Goal: Task Accomplishment & Management: Manage account settings

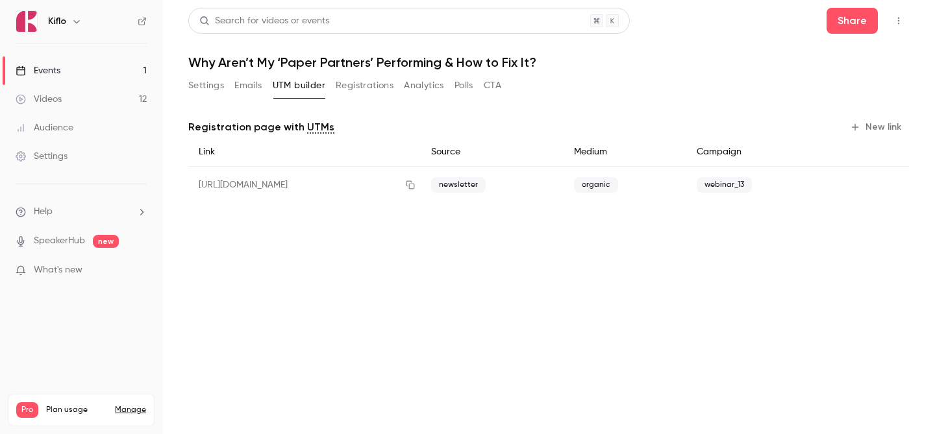
click at [111, 91] on link "Videos 12" at bounding box center [81, 99] width 162 height 29
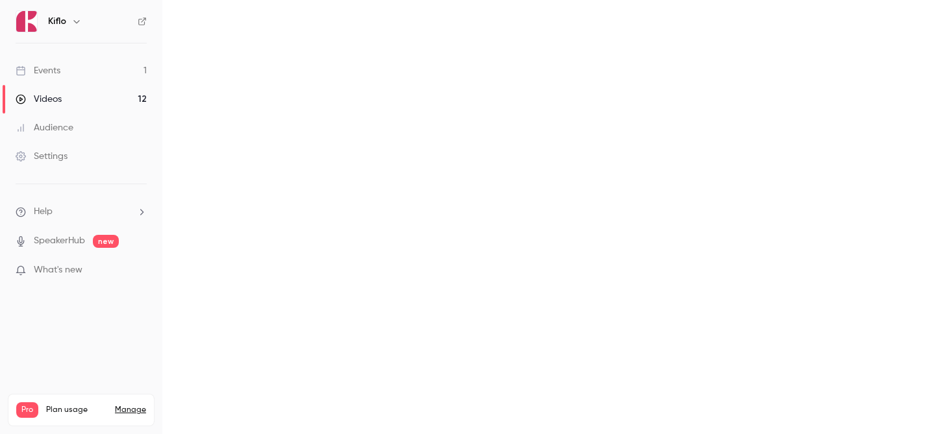
click at [97, 70] on link "Events 1" at bounding box center [81, 70] width 162 height 29
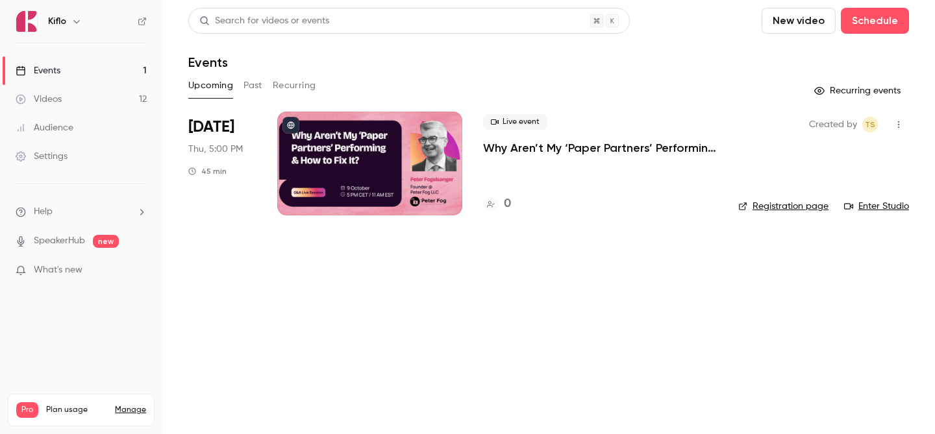
click at [379, 132] on div at bounding box center [369, 164] width 185 height 104
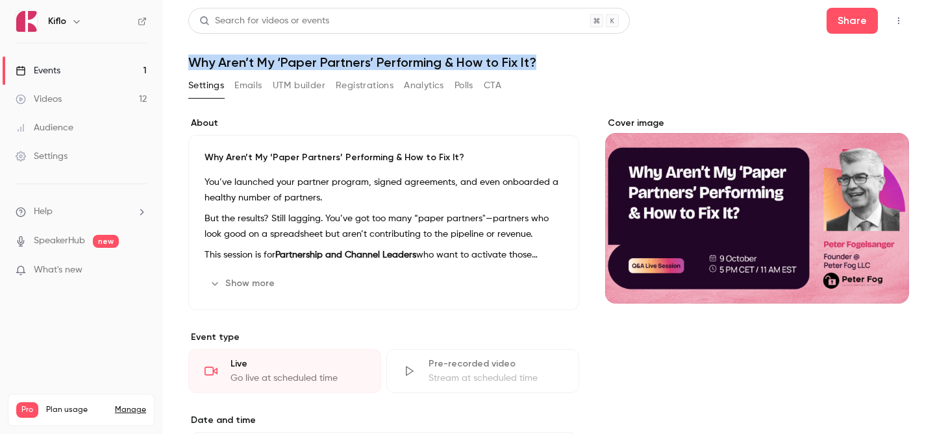
drag, startPoint x: 185, startPoint y: 66, endPoint x: 534, endPoint y: 62, distance: 348.6
click at [534, 62] on main "Search for videos or events Share Why Aren’t My ‘Paper Partners’ Performing & H…" at bounding box center [548, 217] width 773 height 434
copy h1 "Why Aren’t My ‘Paper Partners’ Performing & How to Fix It?"
click at [79, 59] on link "Events 1" at bounding box center [81, 70] width 162 height 29
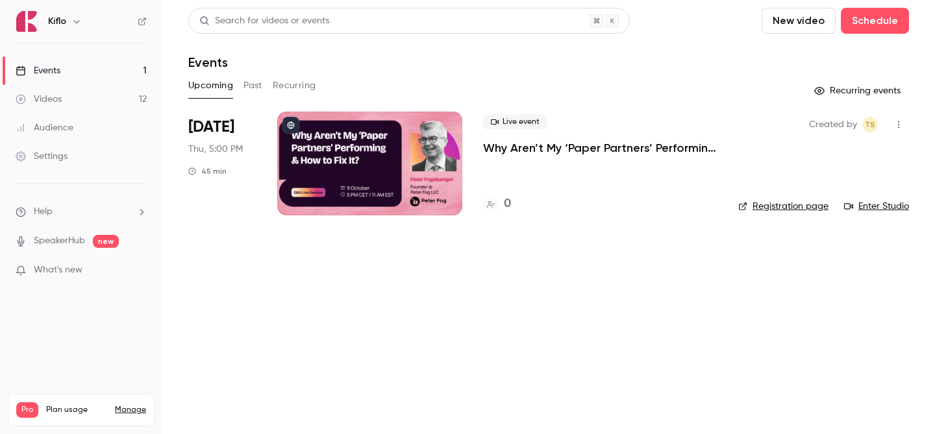
click at [377, 151] on div at bounding box center [369, 164] width 185 height 104
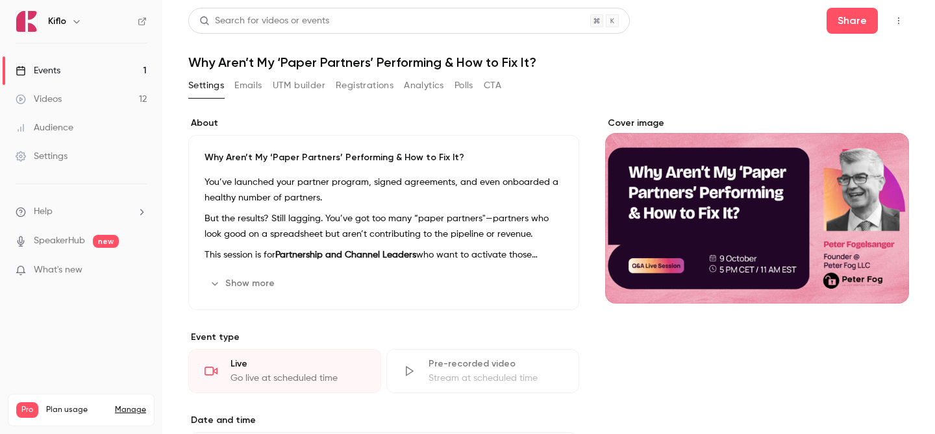
click at [291, 83] on button "UTM builder" at bounding box center [299, 85] width 53 height 21
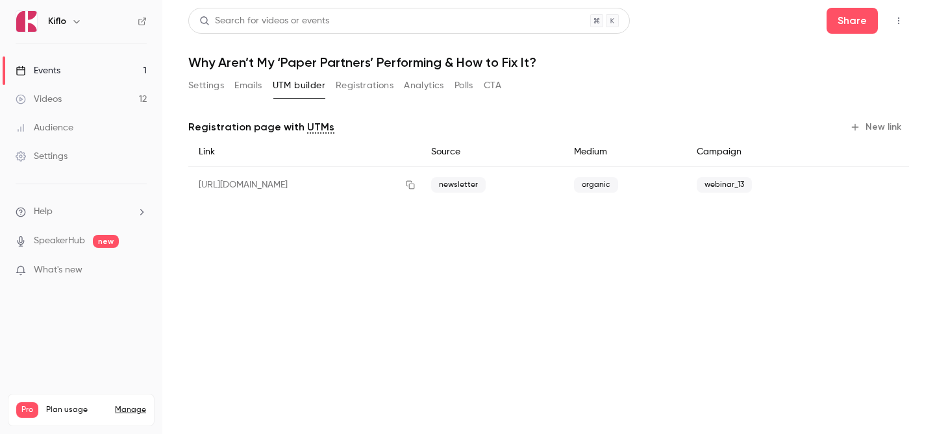
click at [895, 121] on button "New link" at bounding box center [877, 127] width 64 height 21
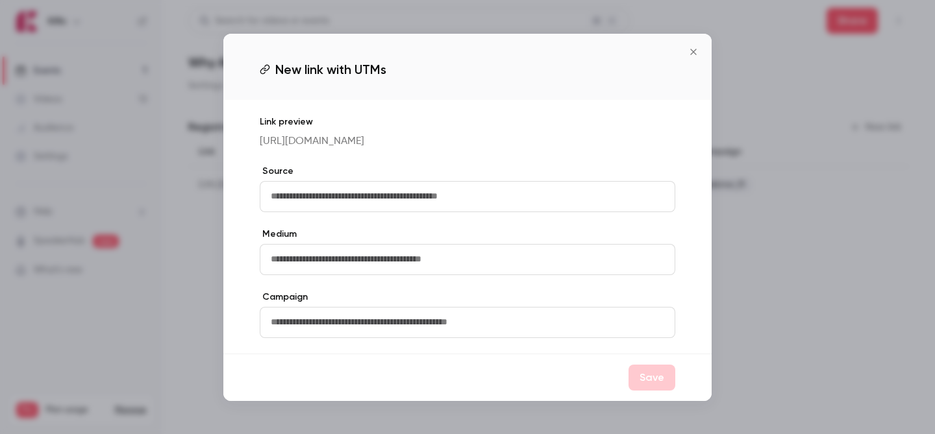
click at [518, 164] on div "Link preview https://watch.getcontrast.io/register/kiflo-why-aren-t-my-paper-pa…" at bounding box center [467, 227] width 488 height 254
click at [463, 204] on input "text" at bounding box center [467, 196] width 415 height 31
type input "**********"
click at [360, 264] on input "text" at bounding box center [467, 259] width 415 height 31
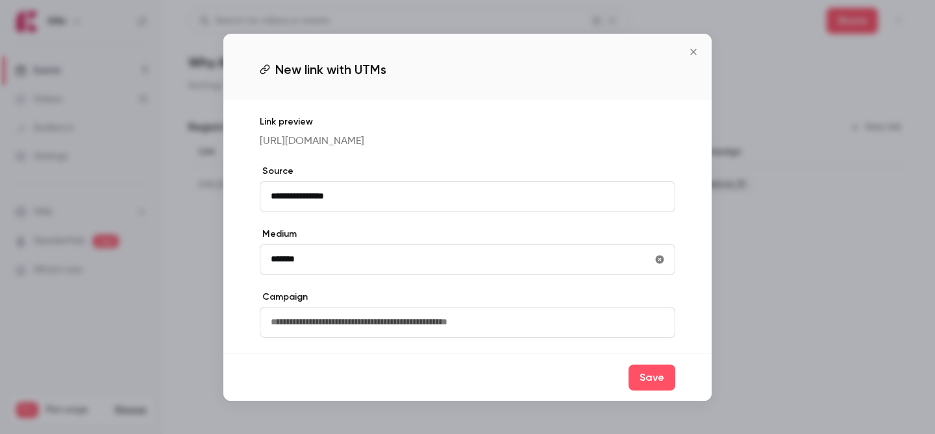
type input "*******"
click at [354, 332] on input "text" at bounding box center [467, 322] width 415 height 31
type input "**********"
click at [652, 388] on button "Save" at bounding box center [651, 378] width 47 height 26
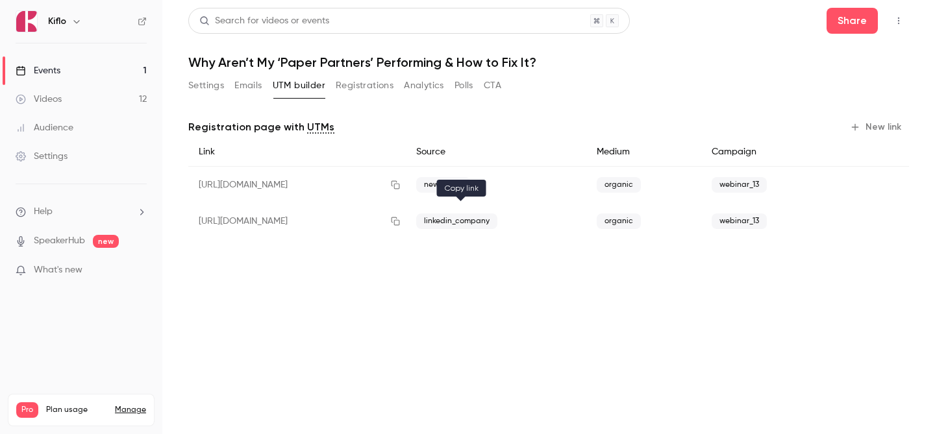
click at [401, 217] on icon "button" at bounding box center [395, 221] width 10 height 9
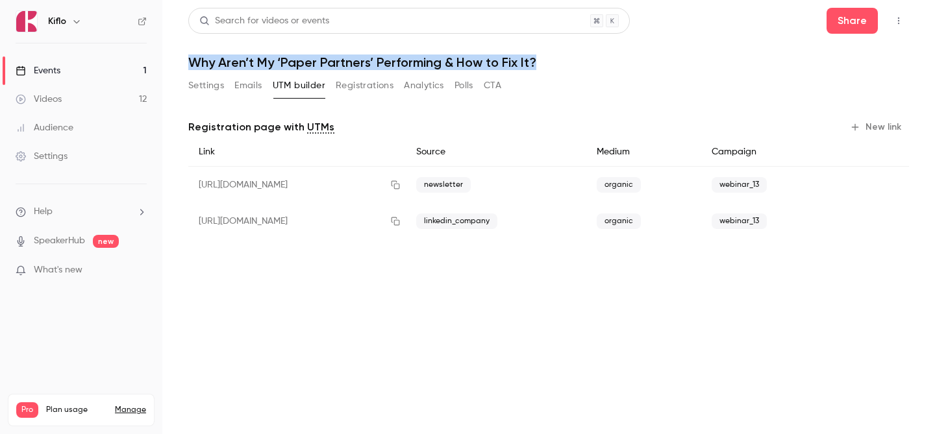
drag, startPoint x: 184, startPoint y: 60, endPoint x: 557, endPoint y: 56, distance: 373.3
click at [557, 56] on main "Search for videos or events Share Why Aren’t My ‘Paper Partners’ Performing & H…" at bounding box center [548, 217] width 773 height 434
copy h1 "Why Aren’t My ‘Paper Partners’ Performing & How to Fix It?"
click at [127, 95] on link "Videos 12" at bounding box center [81, 99] width 162 height 29
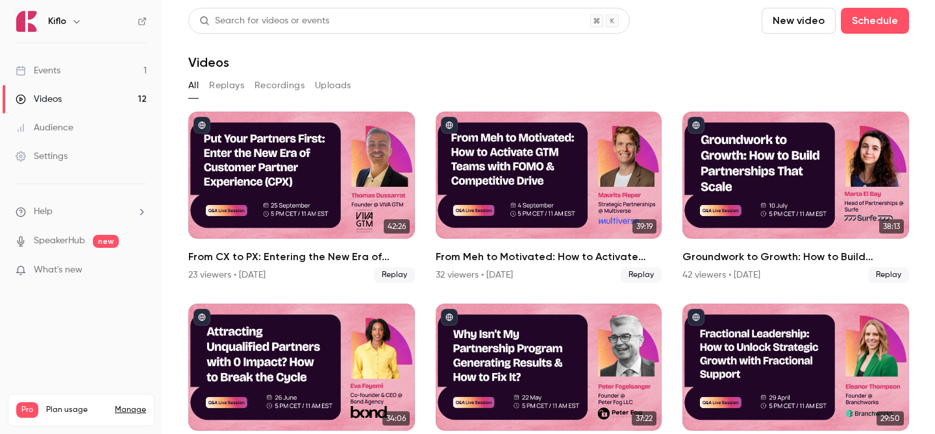
click at [116, 79] on link "Events 1" at bounding box center [81, 70] width 162 height 29
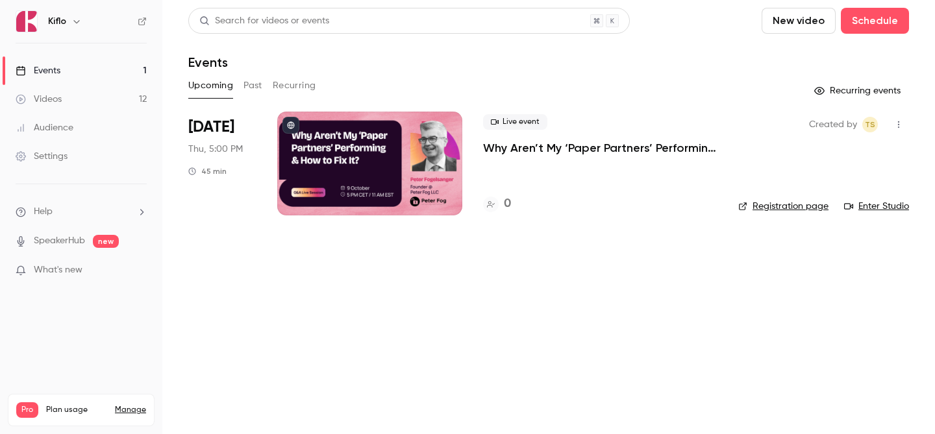
click at [377, 151] on div at bounding box center [369, 164] width 185 height 104
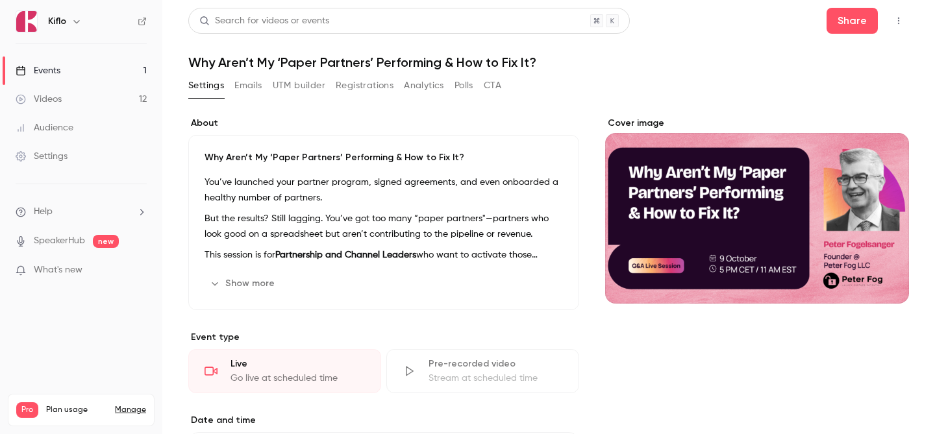
click at [238, 285] on button "Show more" at bounding box center [243, 283] width 78 height 21
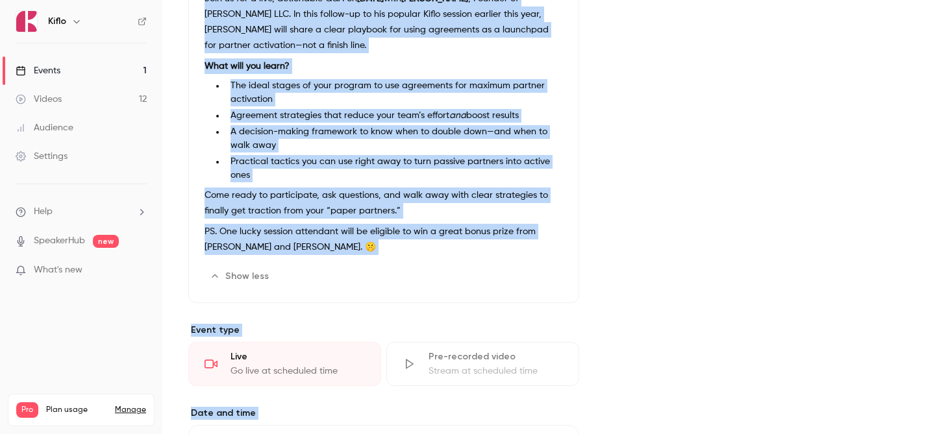
scroll to position [417, 0]
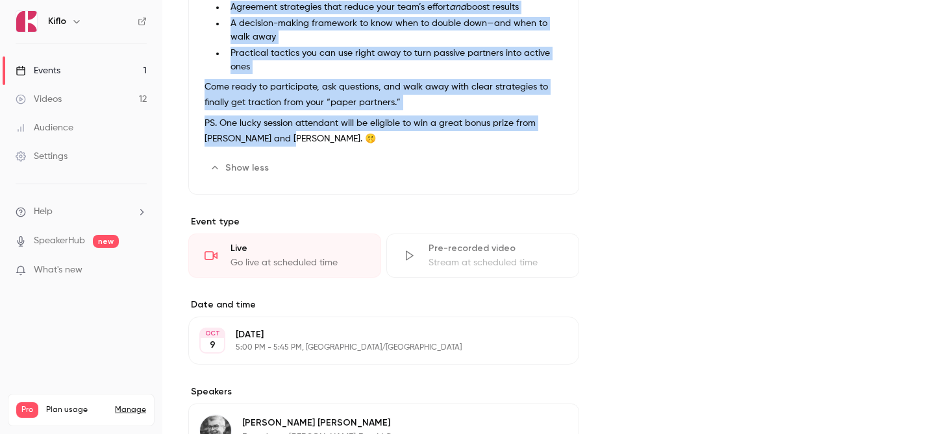
drag, startPoint x: 204, startPoint y: 155, endPoint x: 400, endPoint y: 150, distance: 196.1
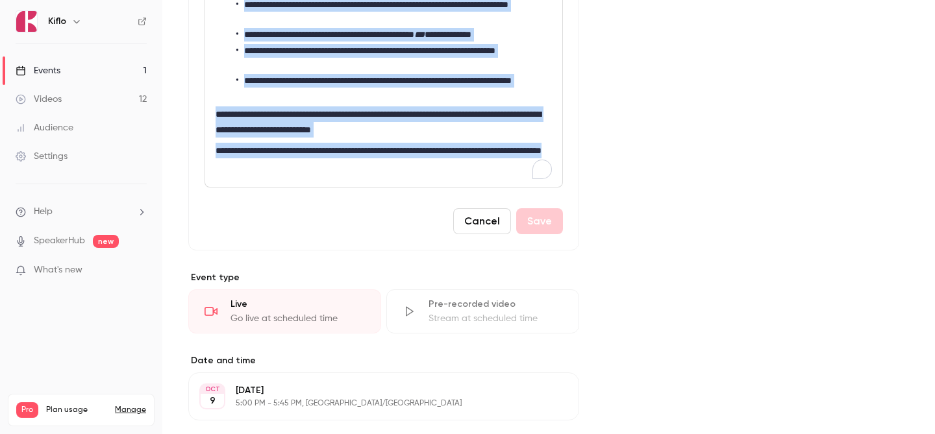
scroll to position [514, 0]
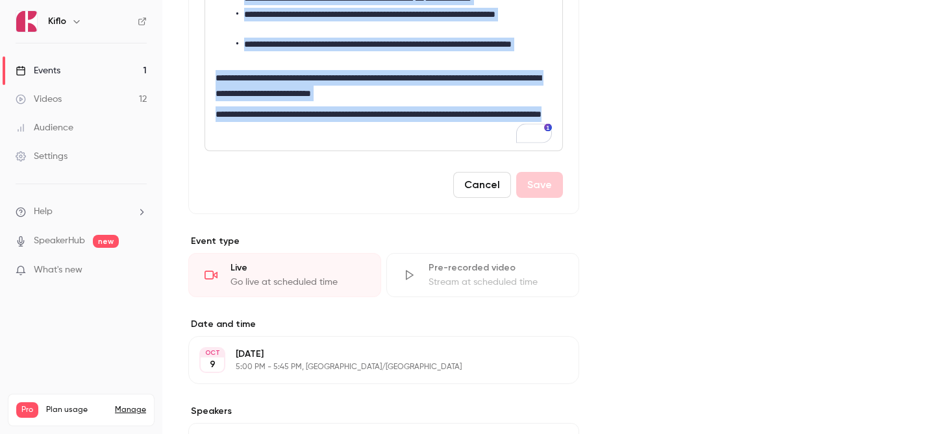
drag, startPoint x: 216, startPoint y: 247, endPoint x: 318, endPoint y: 128, distance: 157.4
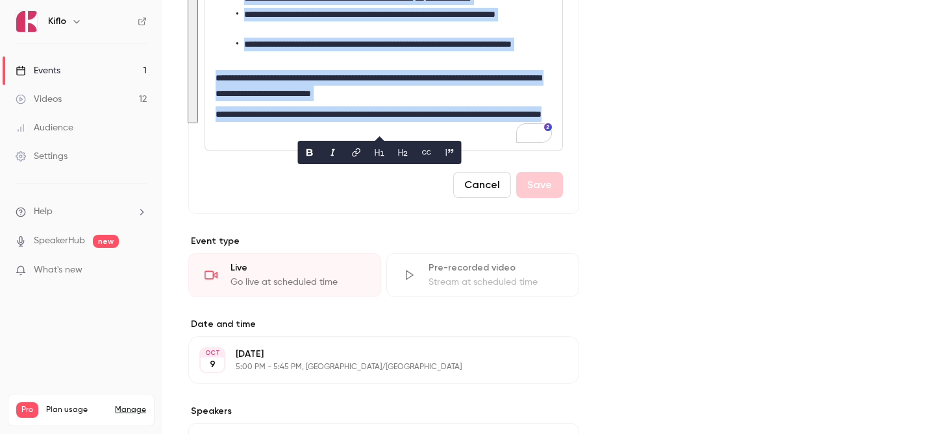
copy div "**********"
click at [115, 66] on link "Events 1" at bounding box center [81, 70] width 162 height 29
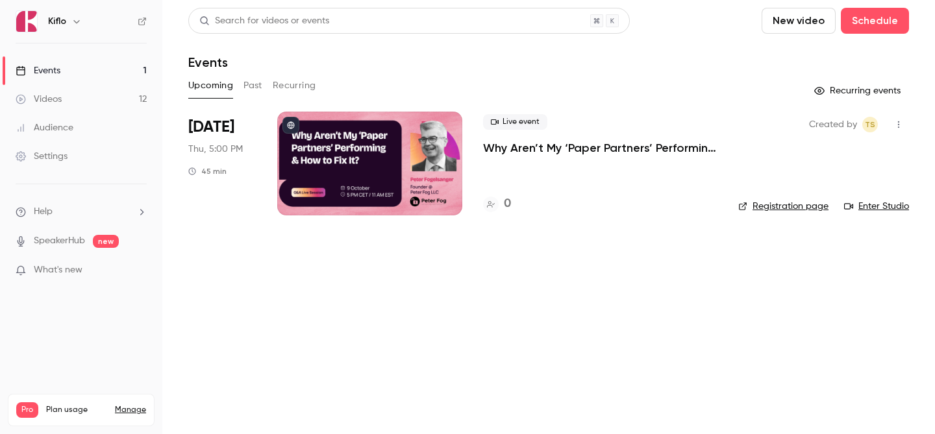
click at [114, 94] on link "Videos 12" at bounding box center [81, 99] width 162 height 29
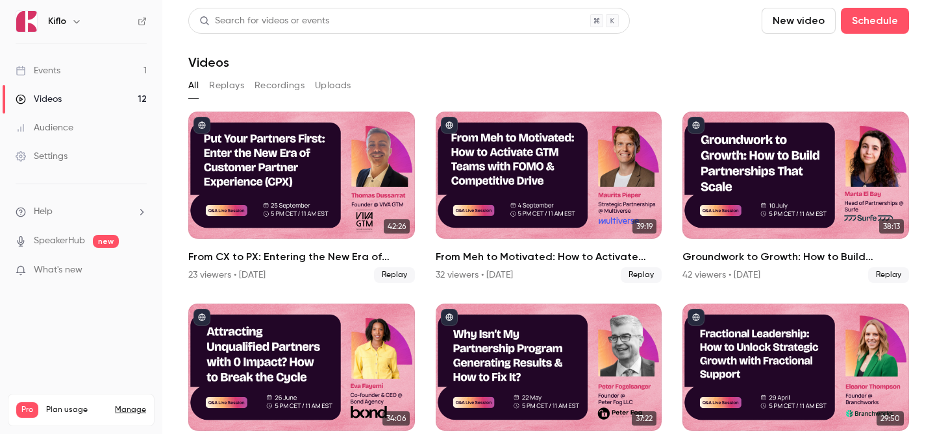
click at [100, 81] on link "Events 1" at bounding box center [81, 70] width 162 height 29
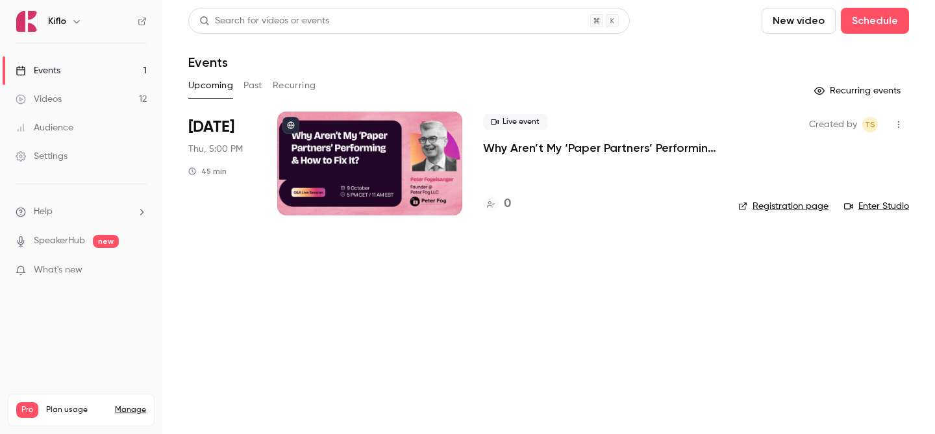
click at [376, 138] on div at bounding box center [369, 164] width 185 height 104
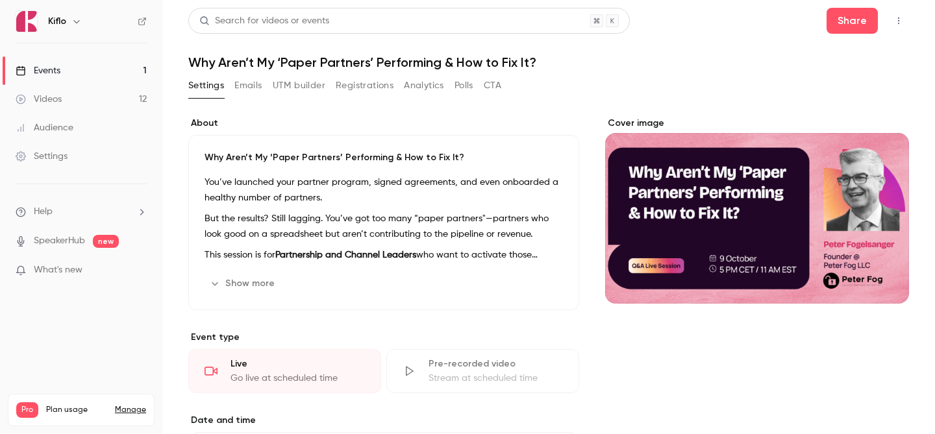
click at [352, 87] on button "Registrations" at bounding box center [365, 85] width 58 height 21
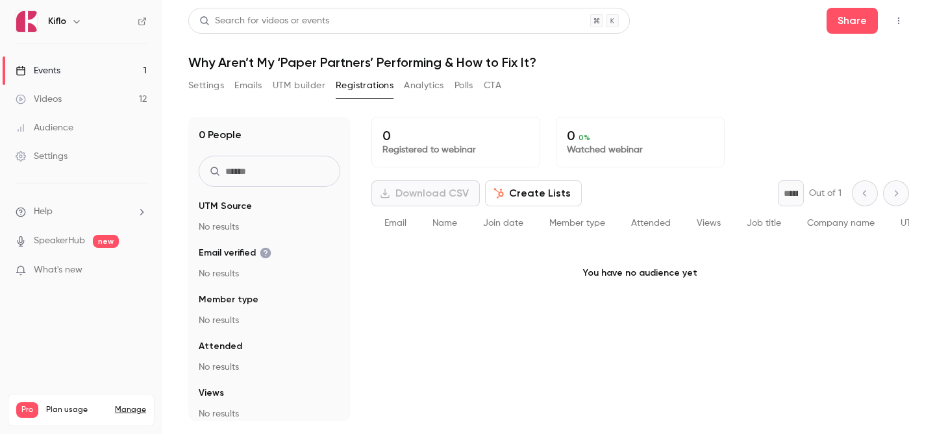
click at [302, 91] on button "UTM builder" at bounding box center [299, 85] width 53 height 21
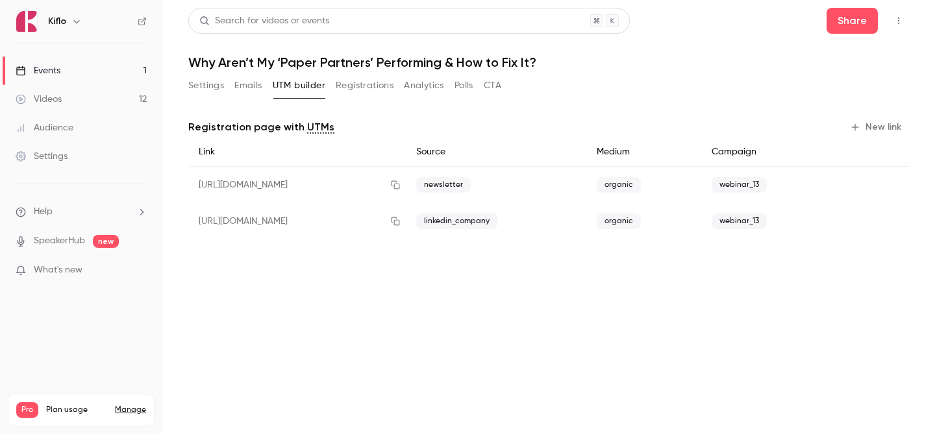
click at [885, 129] on button "New link" at bounding box center [877, 127] width 64 height 21
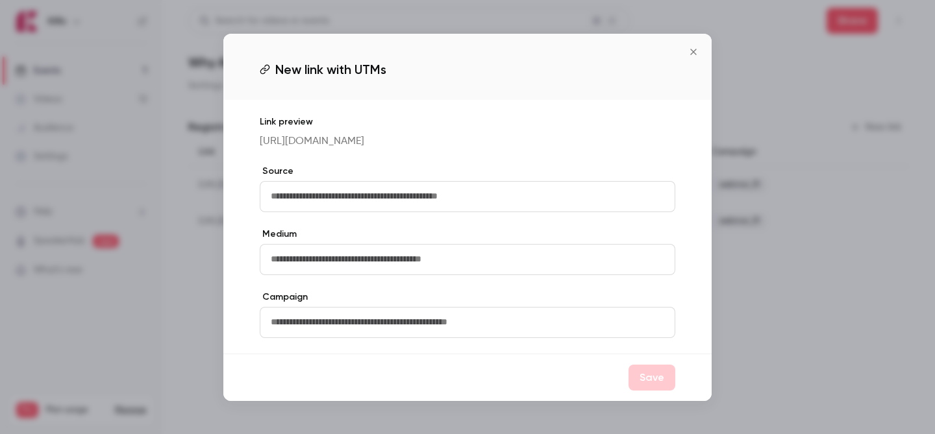
click at [476, 192] on input "text" at bounding box center [467, 196] width 415 height 31
click at [406, 199] on input "text" at bounding box center [467, 196] width 415 height 31
type input "*******"
click at [315, 274] on input "text" at bounding box center [467, 259] width 415 height 31
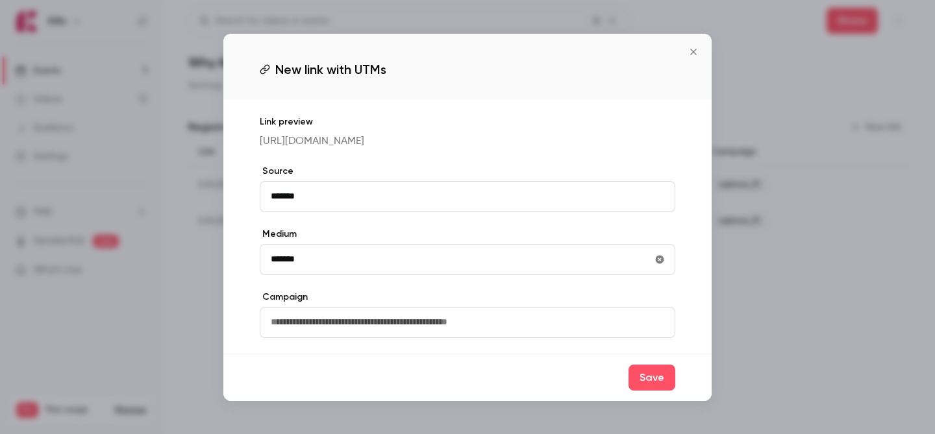
type input "*******"
click at [321, 332] on input "text" at bounding box center [467, 322] width 415 height 31
type input "*"
type input "**********"
click at [652, 384] on button "Save" at bounding box center [651, 378] width 47 height 26
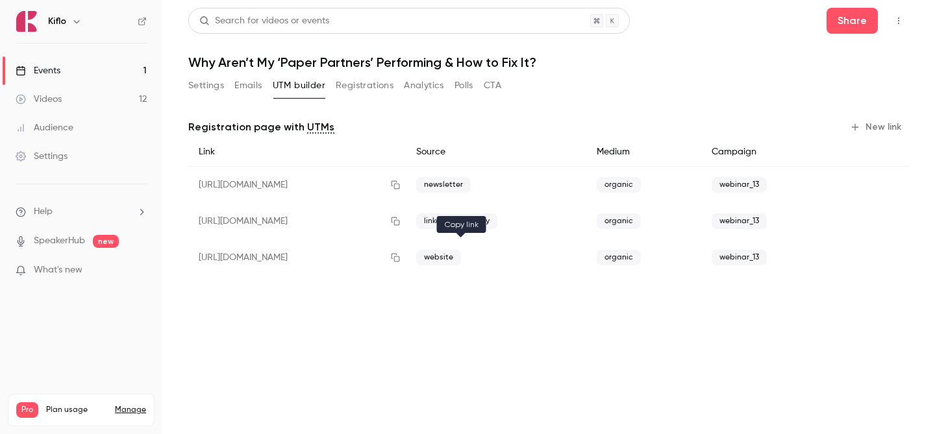
click at [406, 252] on button "button" at bounding box center [395, 257] width 21 height 21
click at [117, 66] on link "Events 1" at bounding box center [81, 70] width 162 height 29
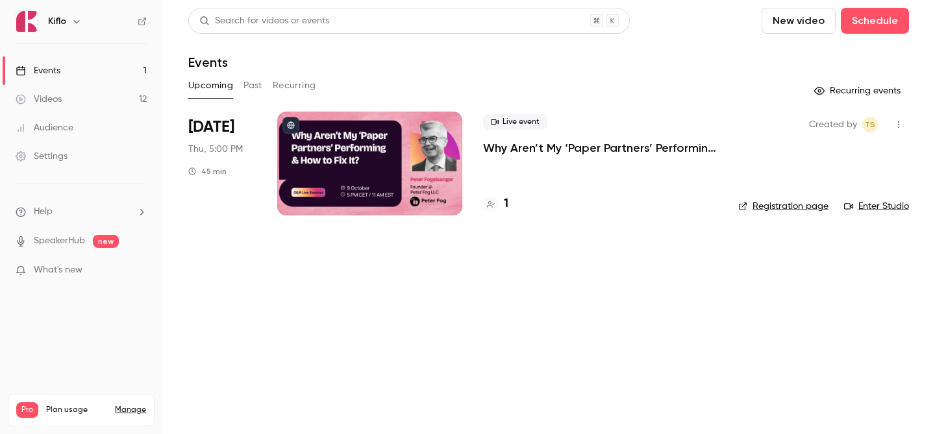
click at [498, 211] on div "1" at bounding box center [495, 204] width 25 height 18
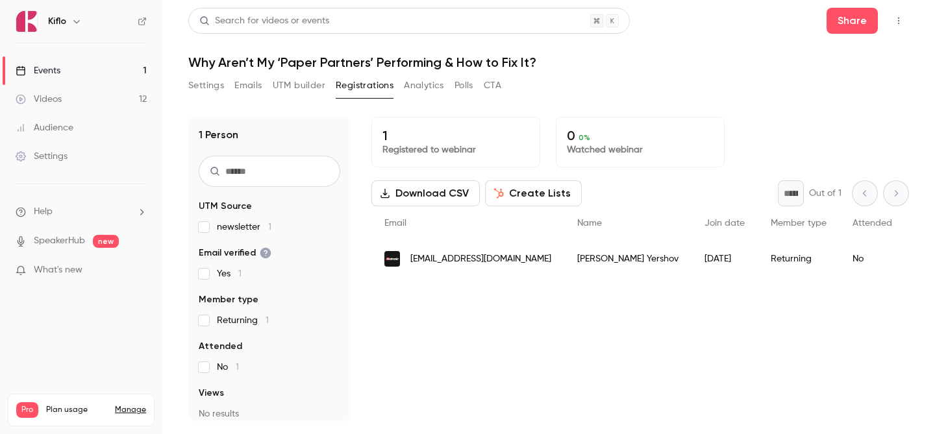
click at [69, 74] on link "Events 1" at bounding box center [81, 70] width 162 height 29
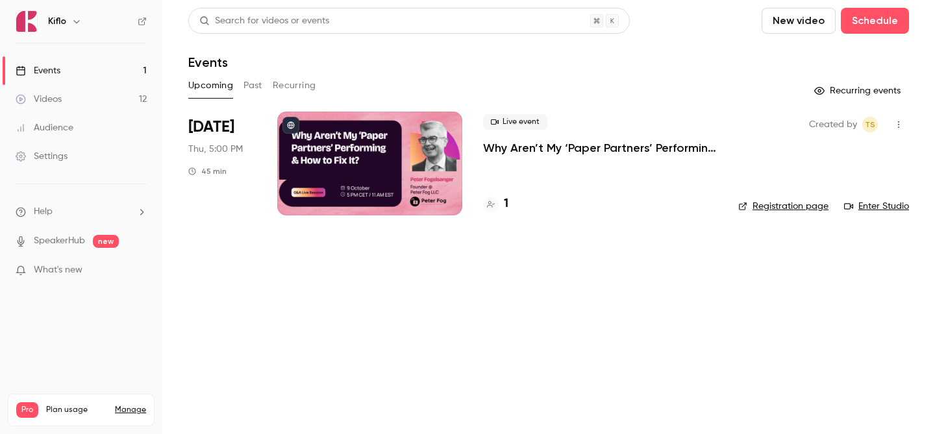
click at [391, 179] on div at bounding box center [369, 164] width 185 height 104
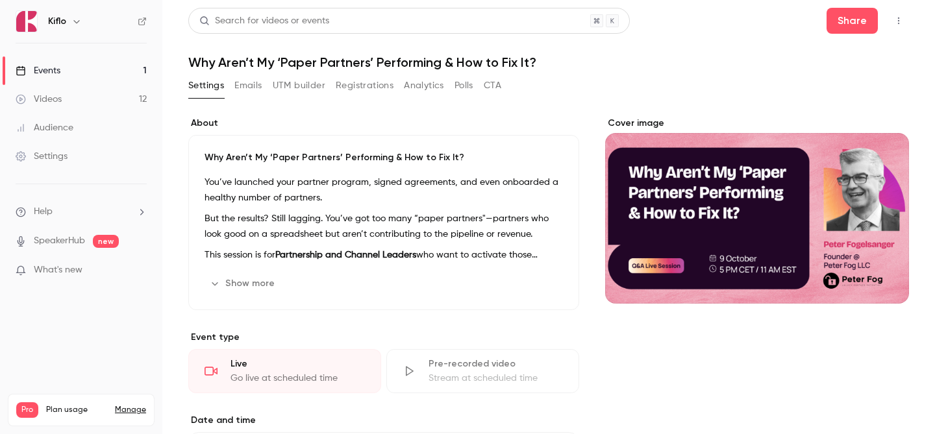
click at [338, 239] on p "But the results? Still lagging. You’ve got too many “paper partners"—partners w…" at bounding box center [383, 226] width 358 height 31
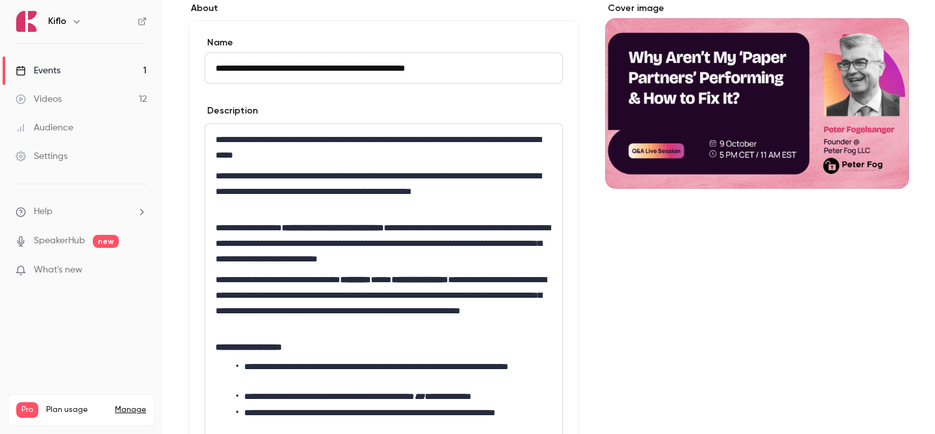
scroll to position [116, 0]
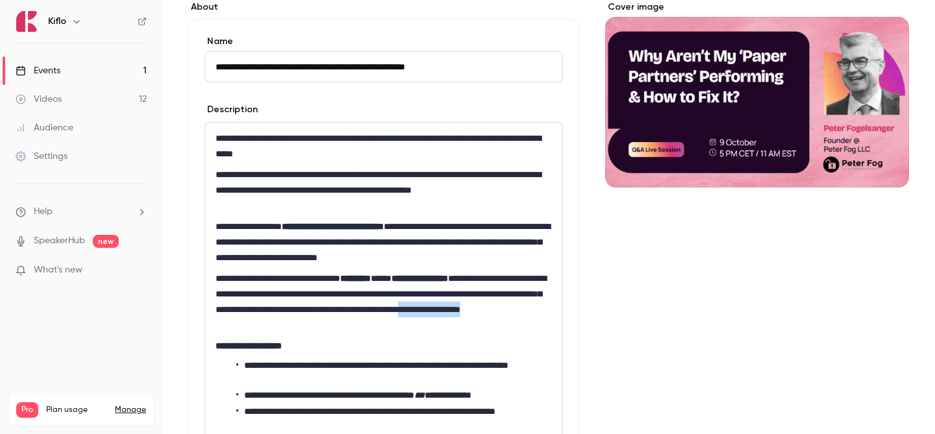
drag, startPoint x: 293, startPoint y: 326, endPoint x: 365, endPoint y: 327, distance: 72.7
click at [365, 327] on p "**********" at bounding box center [384, 302] width 336 height 62
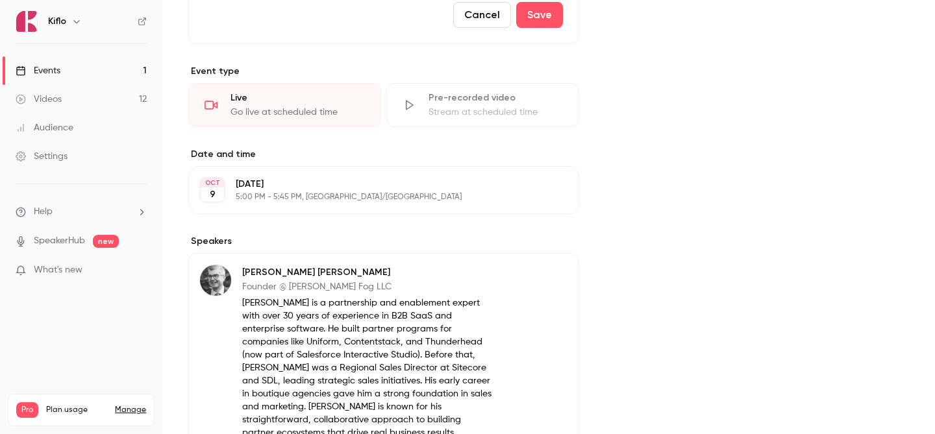
scroll to position [656, 0]
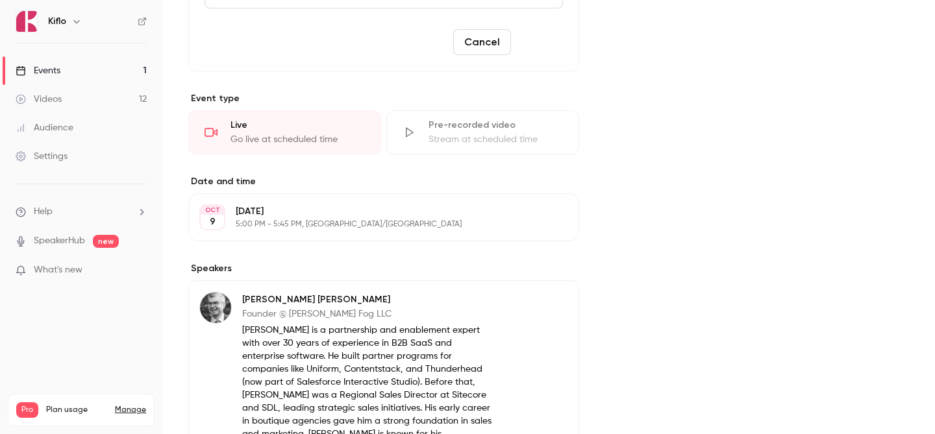
click at [536, 45] on button "Save" at bounding box center [539, 42] width 47 height 26
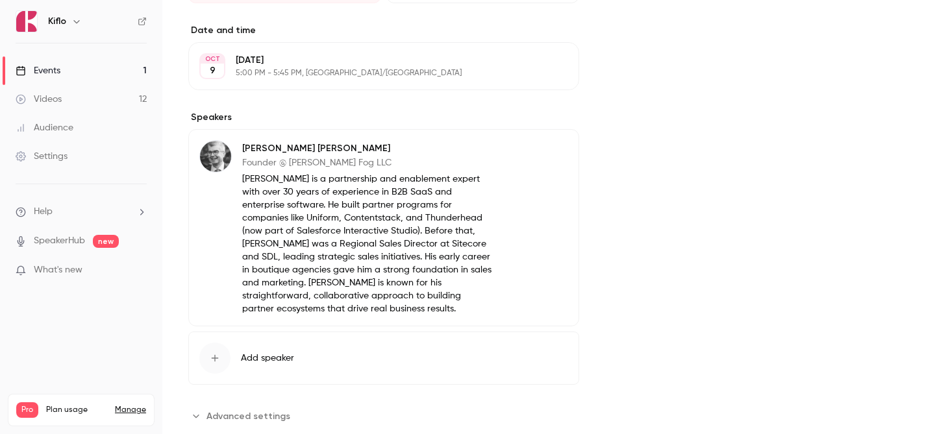
scroll to position [0, 0]
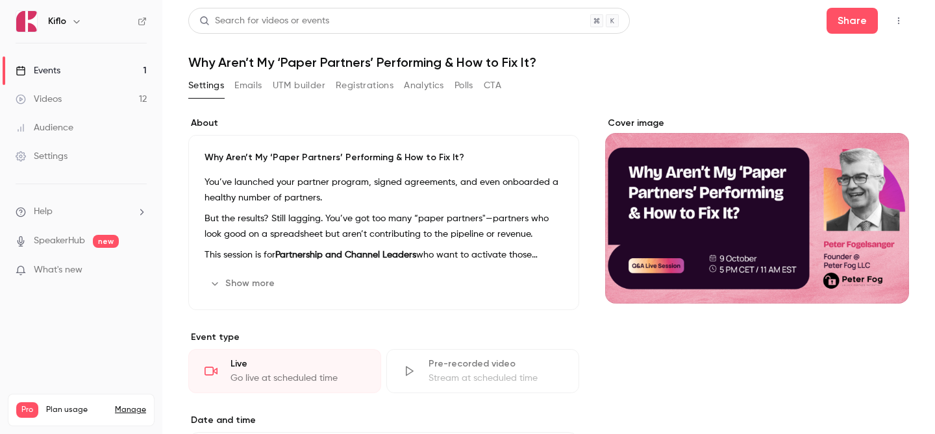
click at [264, 275] on button "Show more" at bounding box center [243, 283] width 78 height 21
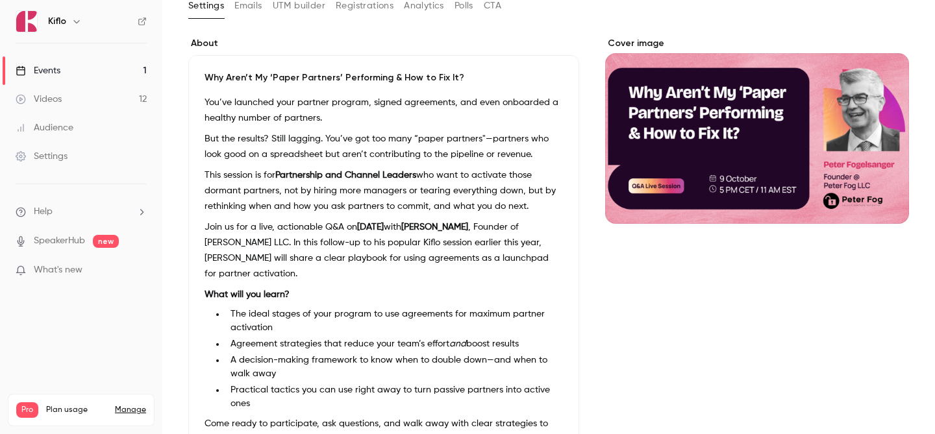
scroll to position [80, 0]
click at [118, 69] on link "Events 1" at bounding box center [81, 70] width 162 height 29
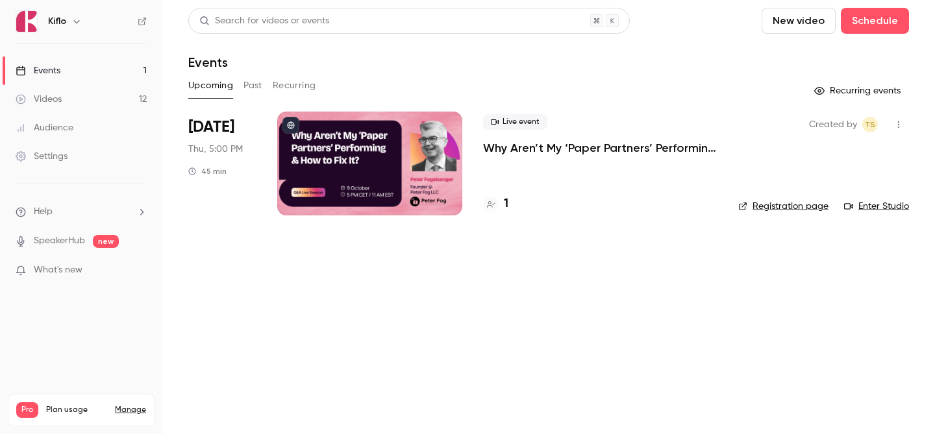
click at [372, 162] on div at bounding box center [369, 164] width 185 height 104
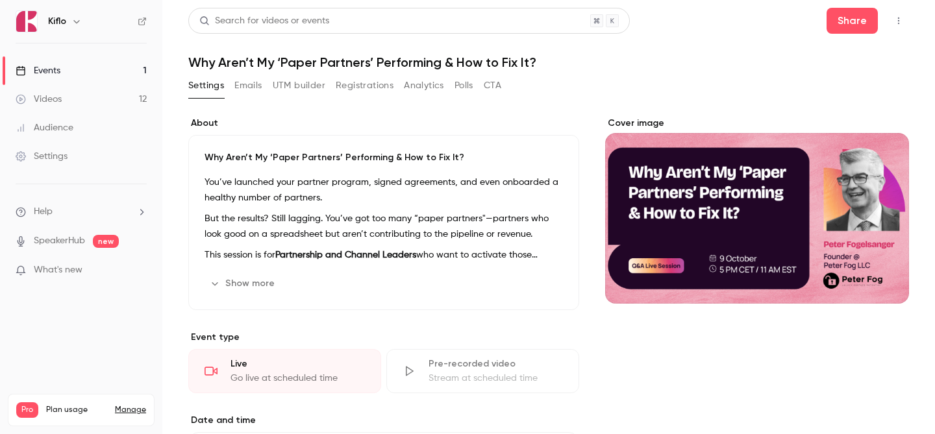
click at [354, 75] on button "Registrations" at bounding box center [365, 85] width 58 height 21
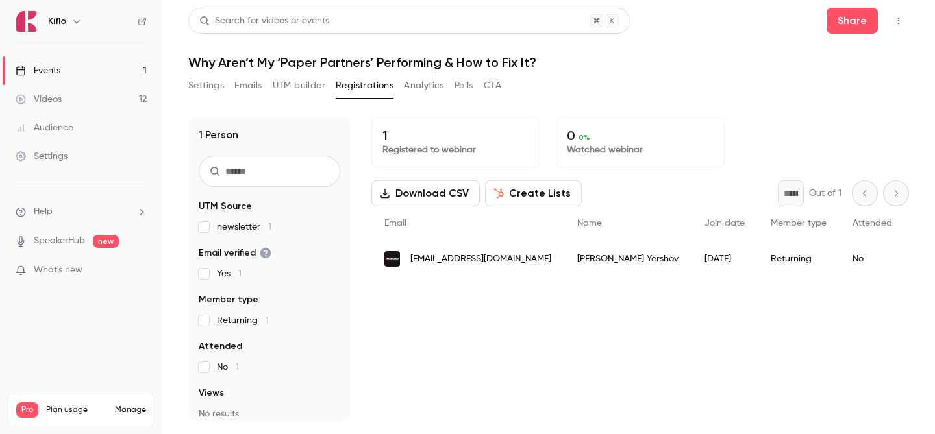
click at [416, 89] on button "Analytics" at bounding box center [424, 85] width 40 height 21
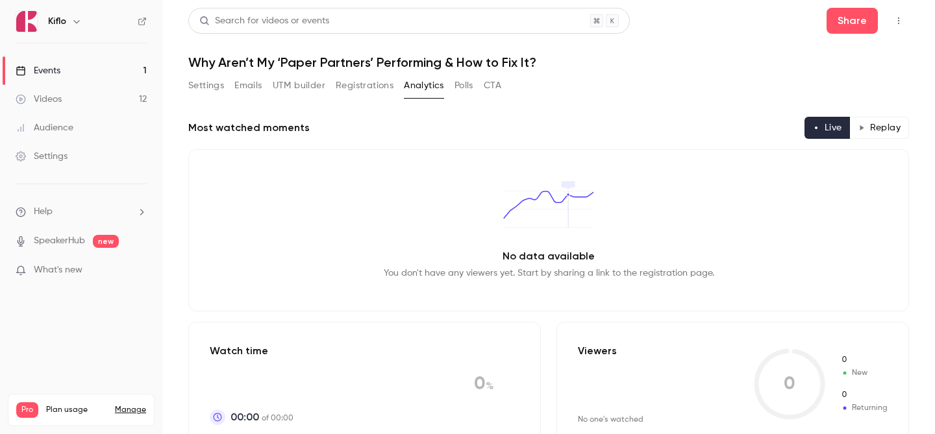
click at [304, 87] on button "UTM builder" at bounding box center [299, 85] width 53 height 21
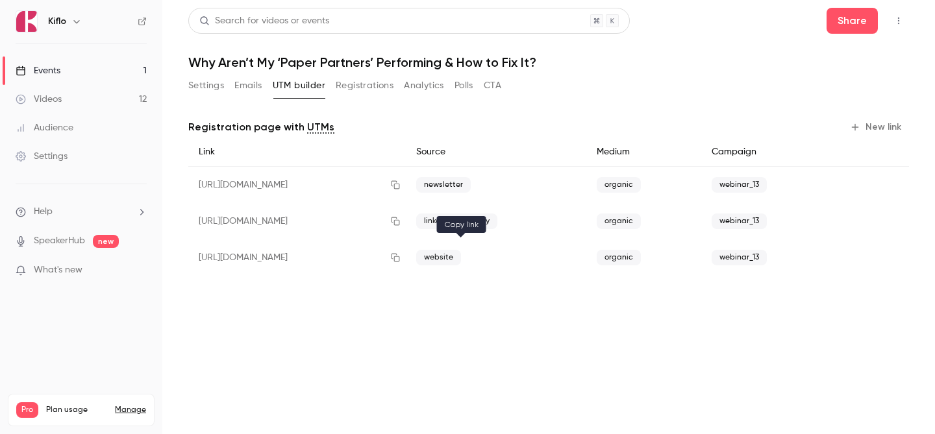
click at [406, 254] on button "button" at bounding box center [395, 257] width 21 height 21
click at [82, 68] on link "Events 1" at bounding box center [81, 70] width 162 height 29
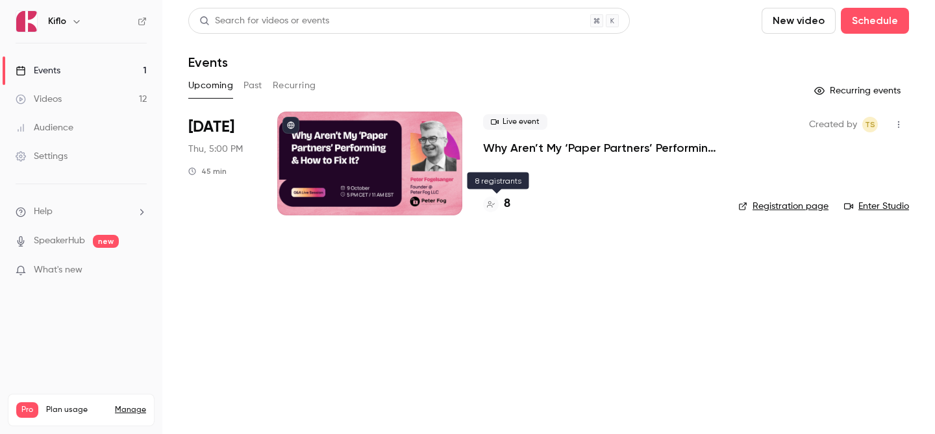
click at [502, 206] on div "8" at bounding box center [496, 204] width 27 height 18
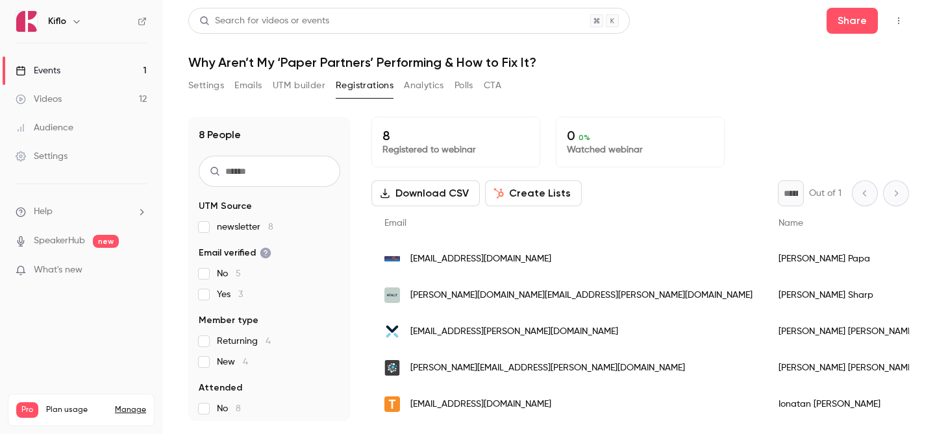
scroll to position [110, 0]
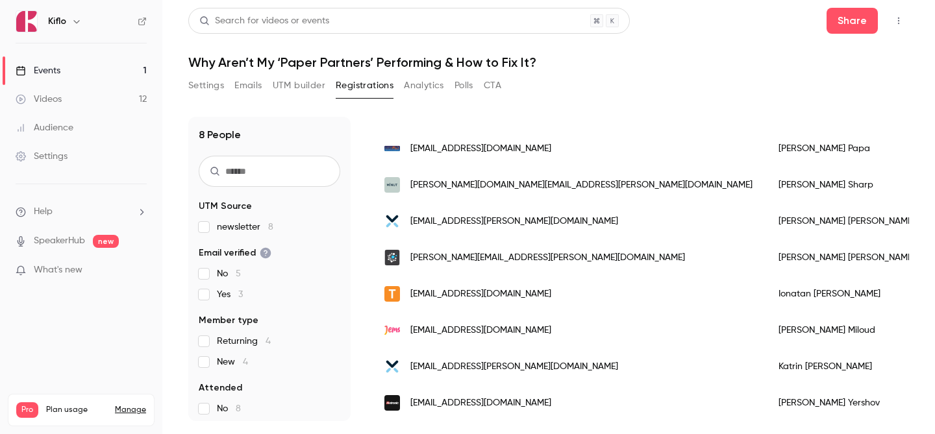
click at [71, 79] on link "Events 1" at bounding box center [81, 70] width 162 height 29
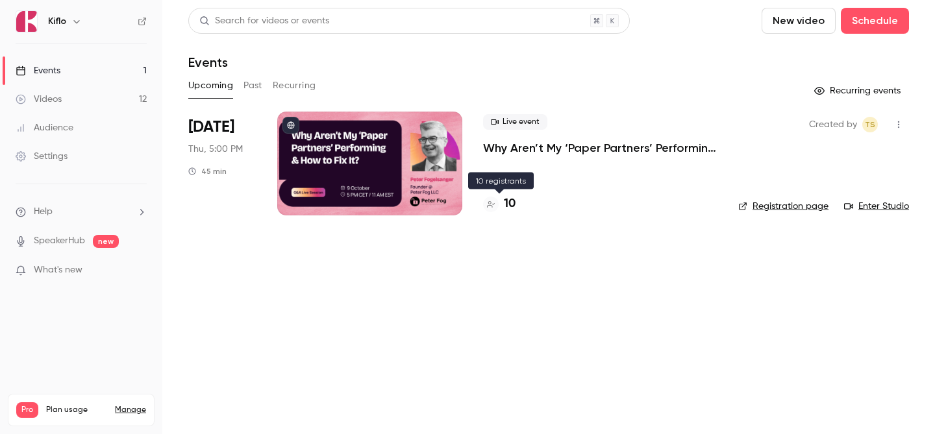
click at [506, 204] on h4 "10" at bounding box center [510, 204] width 12 height 18
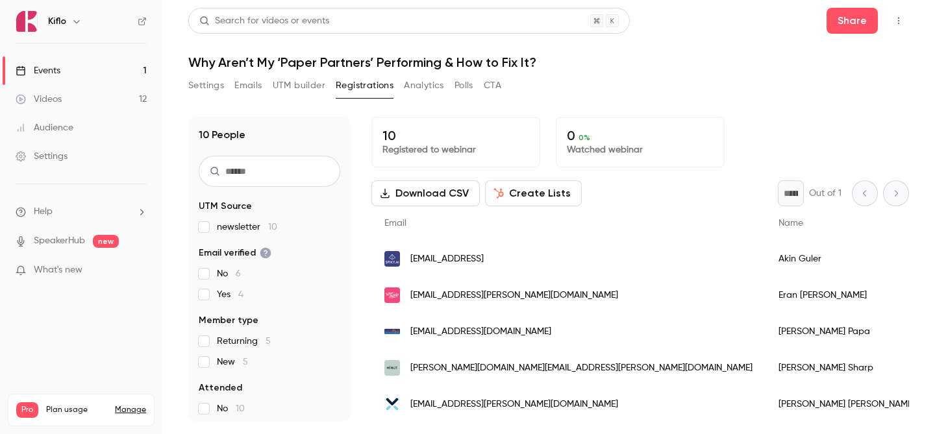
click at [127, 77] on link "Events 1" at bounding box center [81, 70] width 162 height 29
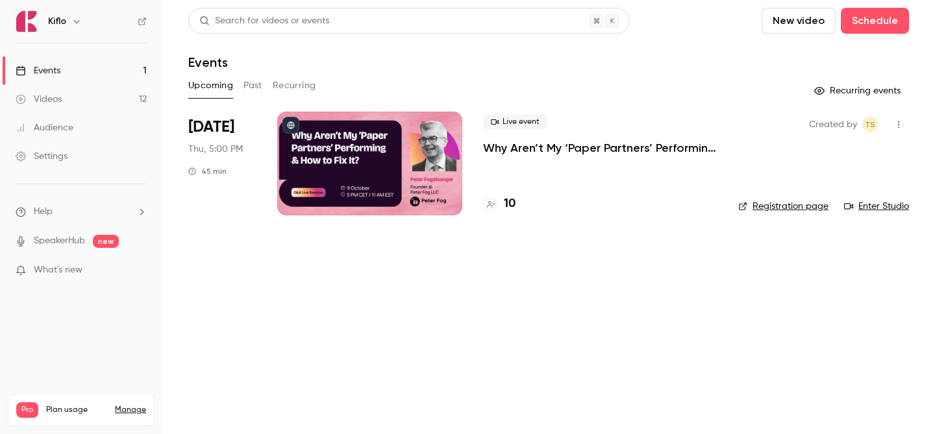
click at [127, 56] on ul "Events 1 Videos 12 Audience Settings" at bounding box center [81, 113] width 162 height 140
click at [124, 62] on link "Events 1" at bounding box center [81, 70] width 162 height 29
click at [511, 210] on h4 "10" at bounding box center [510, 204] width 12 height 18
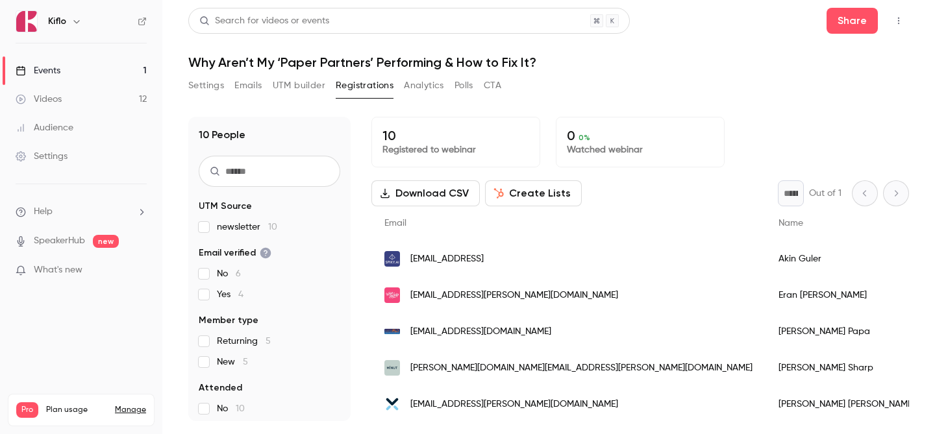
click at [292, 80] on button "UTM builder" at bounding box center [299, 85] width 53 height 21
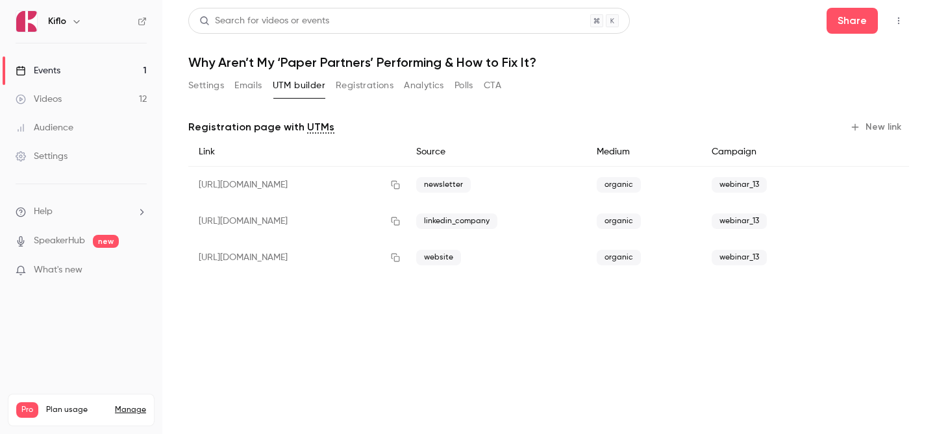
click at [900, 132] on button "New link" at bounding box center [877, 127] width 64 height 21
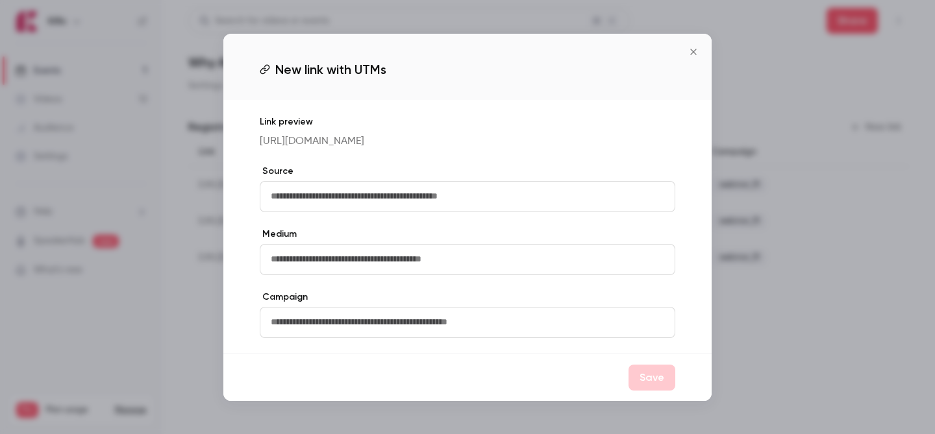
click at [420, 195] on input "text" at bounding box center [467, 196] width 415 height 31
type input "********"
click at [421, 270] on input "text" at bounding box center [467, 259] width 415 height 31
type input "*"
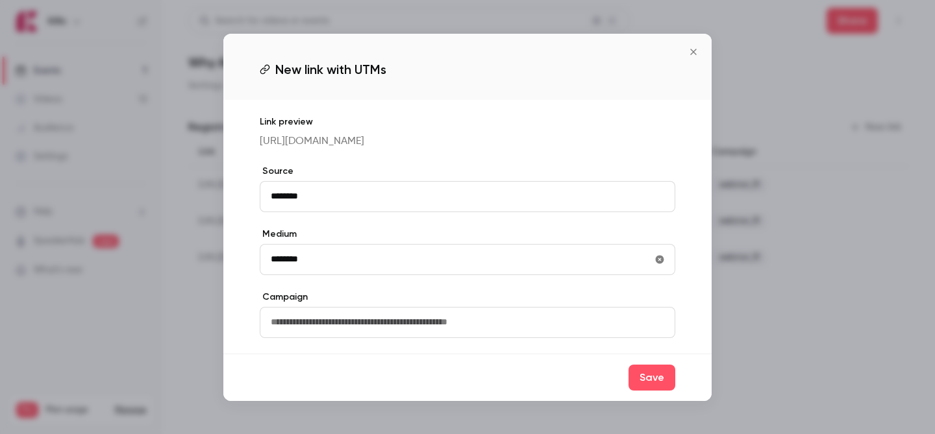
type input "********"
click at [403, 336] on input "text" at bounding box center [467, 322] width 415 height 31
type input "*"
type input "**********"
click at [629, 379] on div "Save" at bounding box center [467, 377] width 488 height 47
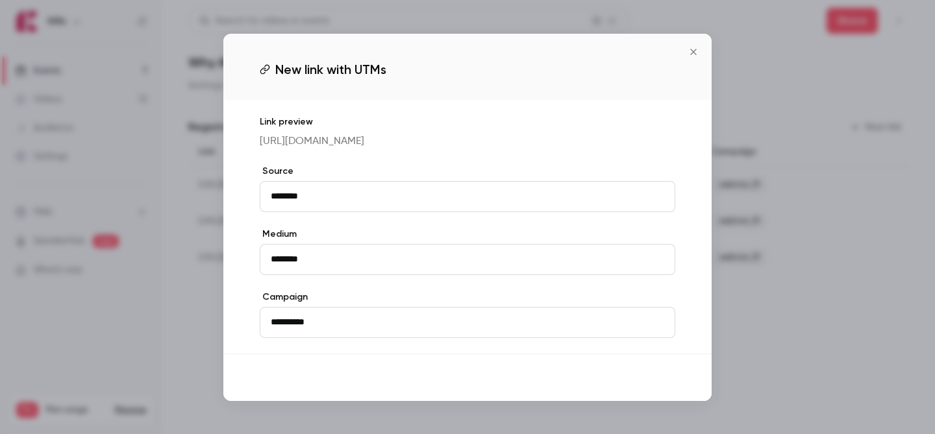
click at [639, 391] on button "Save" at bounding box center [651, 378] width 47 height 26
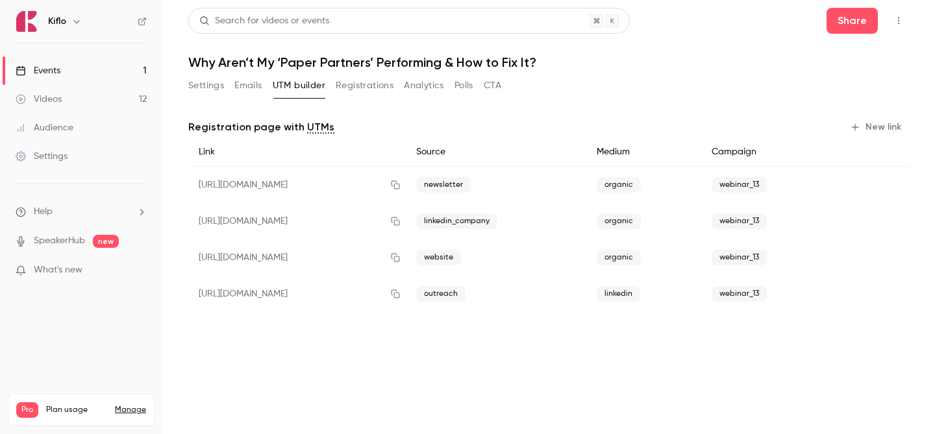
click at [406, 297] on div "https://watch.getcontrast.io/register/kiflo-why-aren-t-my-paper-partners-perfor…" at bounding box center [296, 294] width 217 height 36
click at [401, 297] on icon "button" at bounding box center [395, 294] width 10 height 9
click at [74, 61] on link "Events 1" at bounding box center [81, 70] width 162 height 29
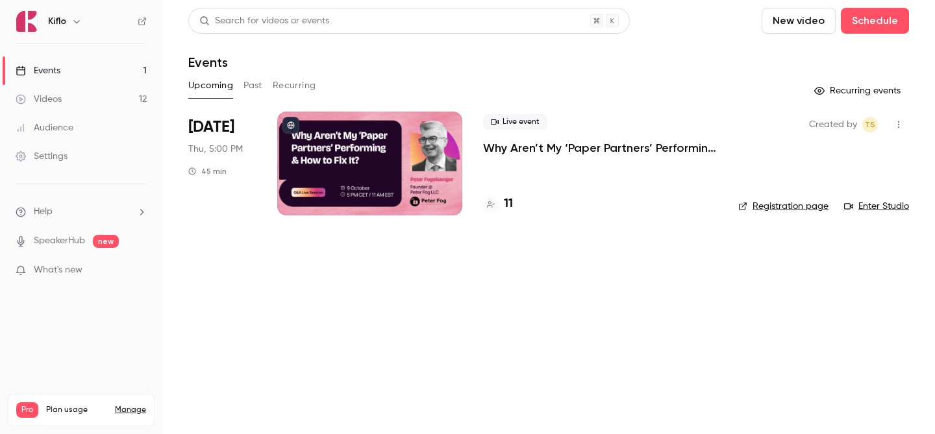
click at [510, 199] on h4 "11" at bounding box center [508, 204] width 9 height 18
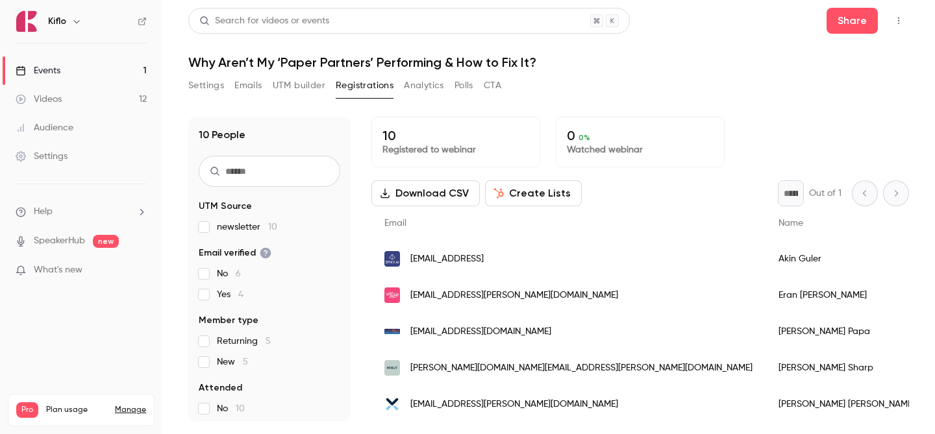
click at [84, 64] on link "Events 1" at bounding box center [81, 70] width 162 height 29
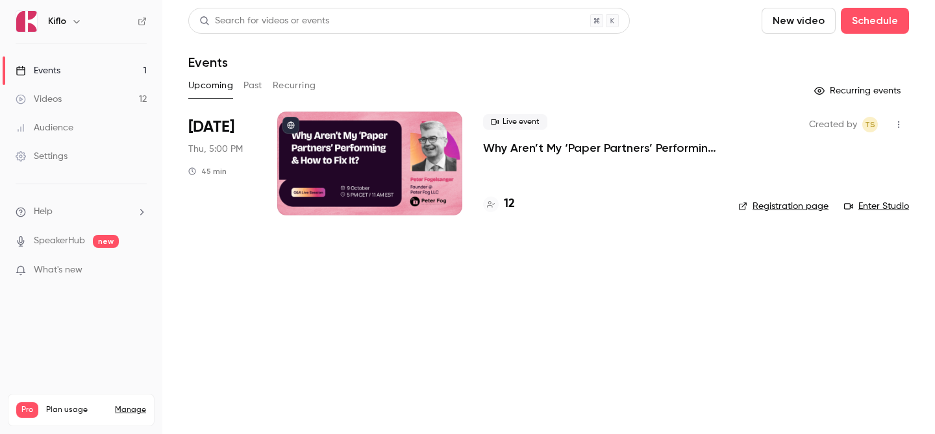
click at [508, 208] on h4 "12" at bounding box center [509, 204] width 11 height 18
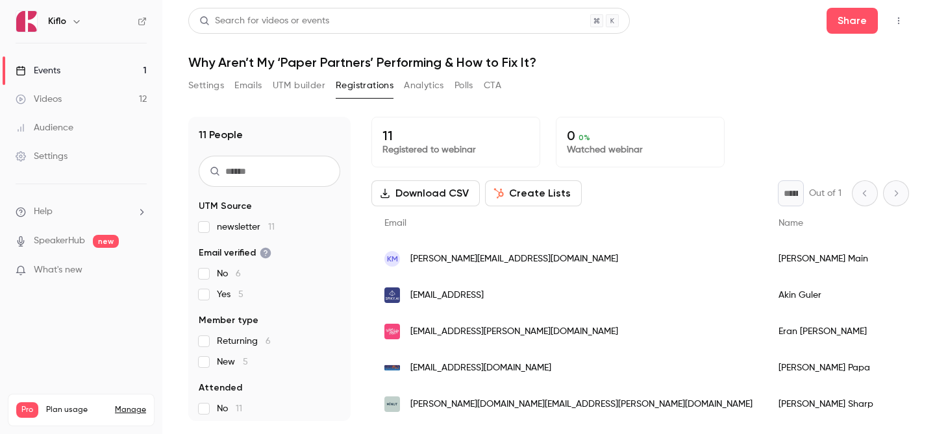
click at [83, 68] on link "Events 1" at bounding box center [81, 70] width 162 height 29
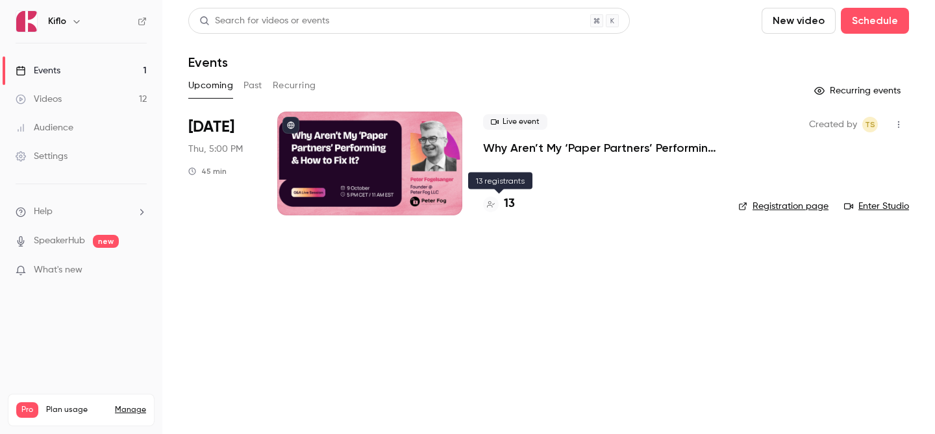
click at [506, 203] on h4 "13" at bounding box center [509, 204] width 11 height 18
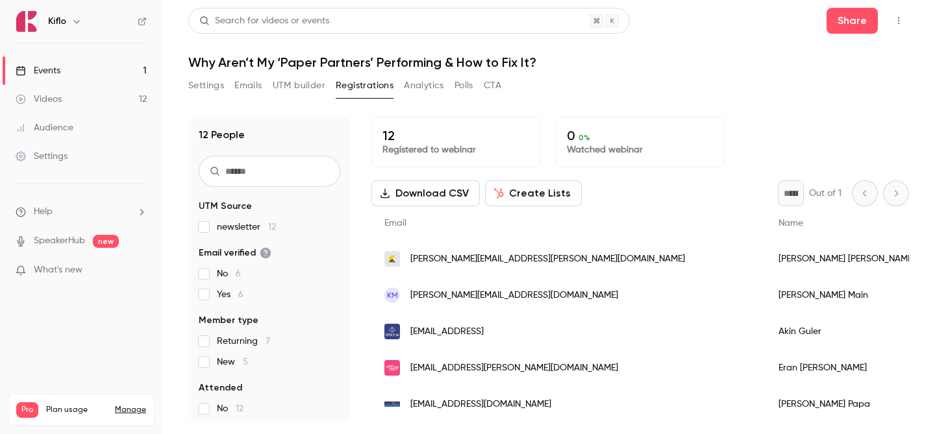
click at [98, 60] on link "Events 1" at bounding box center [81, 70] width 162 height 29
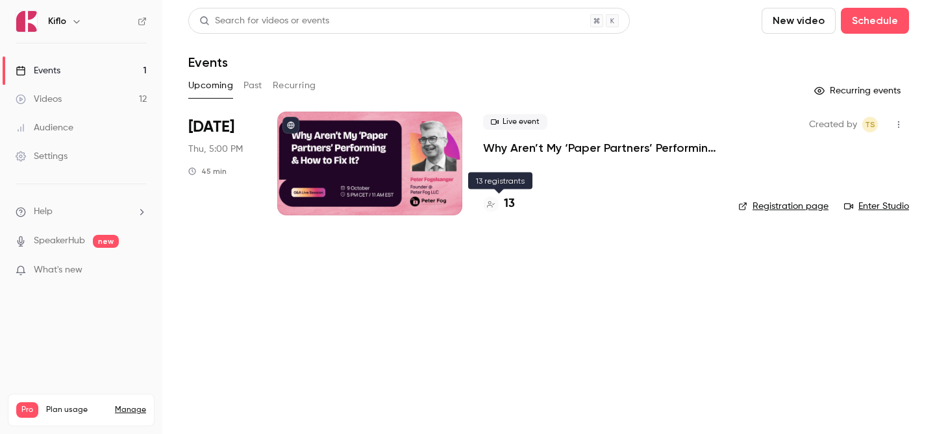
click at [512, 201] on h4 "13" at bounding box center [509, 204] width 11 height 18
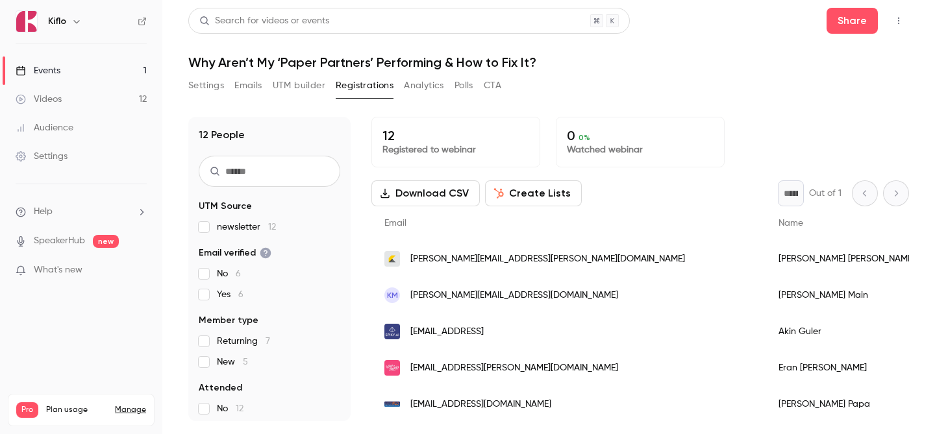
click at [71, 56] on link "Events 1" at bounding box center [81, 70] width 162 height 29
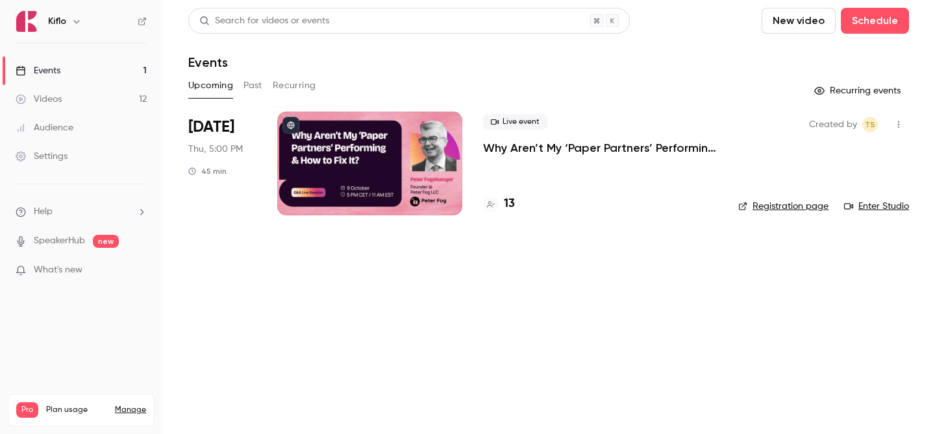
click at [90, 101] on link "Videos 12" at bounding box center [81, 99] width 162 height 29
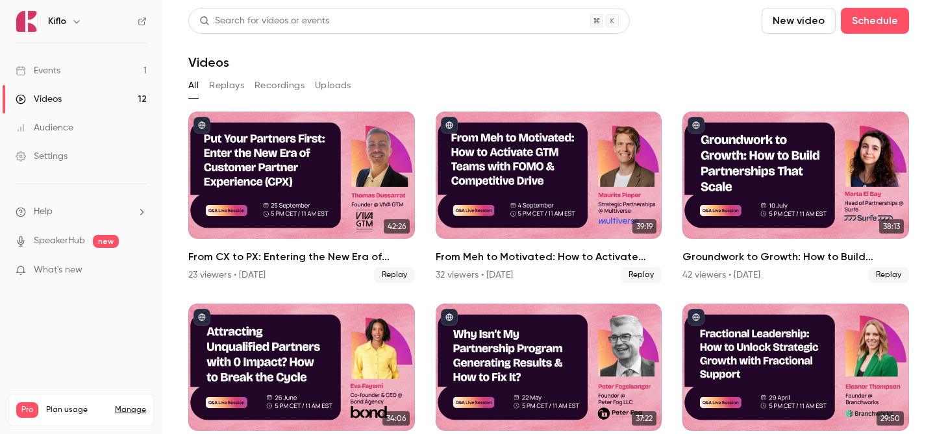
click at [98, 124] on link "Audience" at bounding box center [81, 128] width 162 height 29
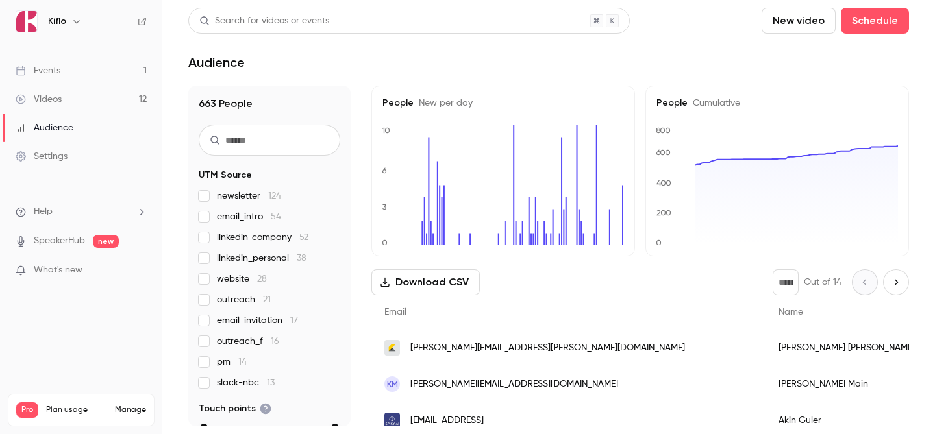
click at [99, 110] on link "Videos 12" at bounding box center [81, 99] width 162 height 29
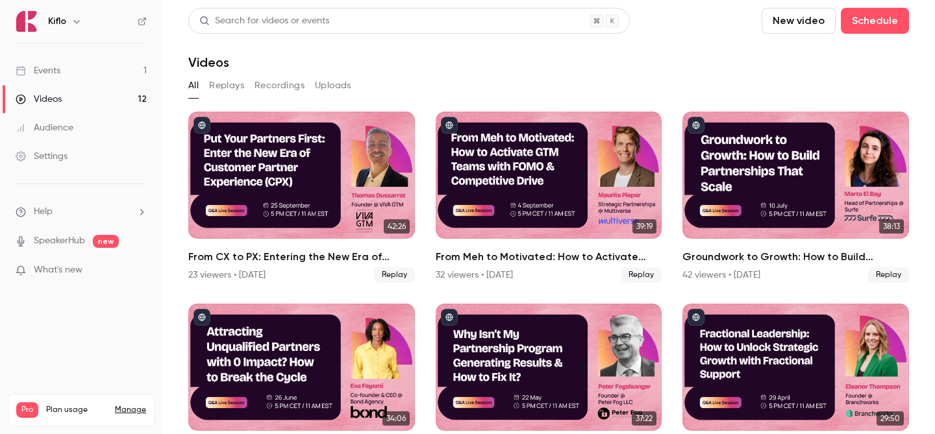
click at [120, 125] on link "Audience" at bounding box center [81, 128] width 162 height 29
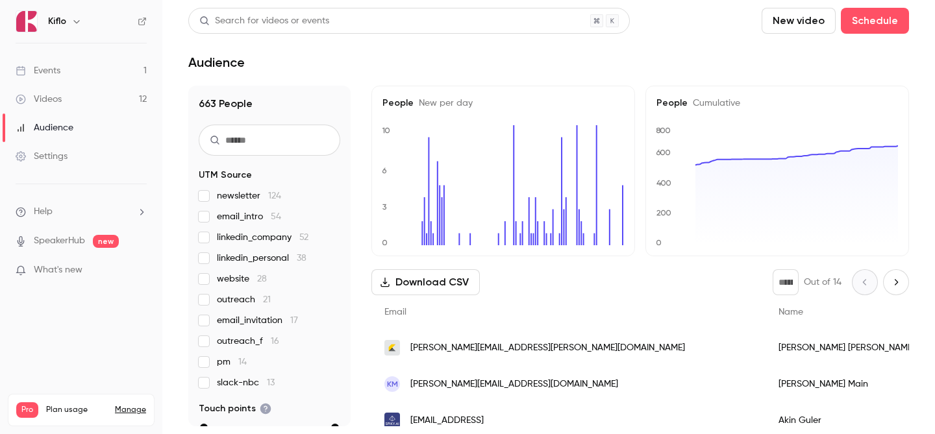
click at [89, 92] on link "Videos 12" at bounding box center [81, 99] width 162 height 29
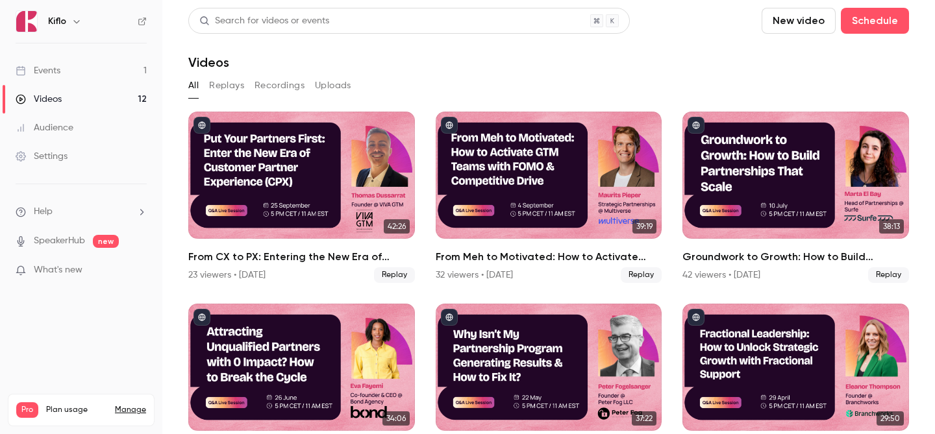
click at [90, 71] on link "Events 1" at bounding box center [81, 70] width 162 height 29
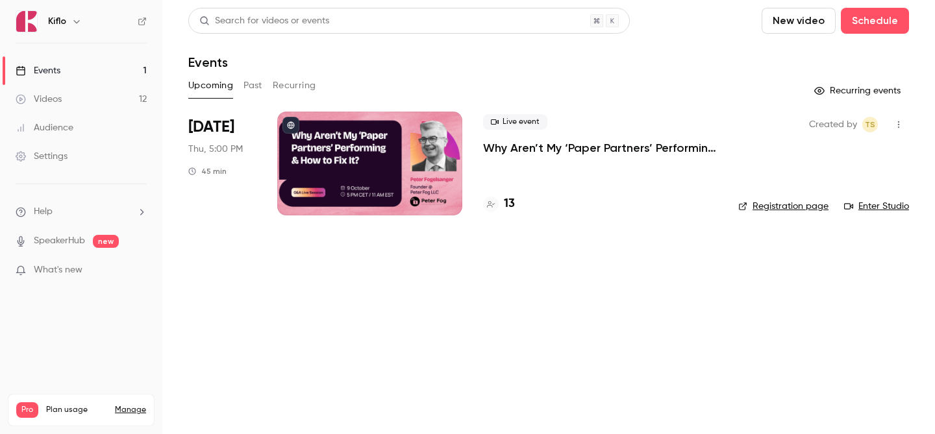
click at [497, 202] on div at bounding box center [491, 205] width 16 height 16
click at [505, 212] on h4 "13" at bounding box center [509, 204] width 11 height 18
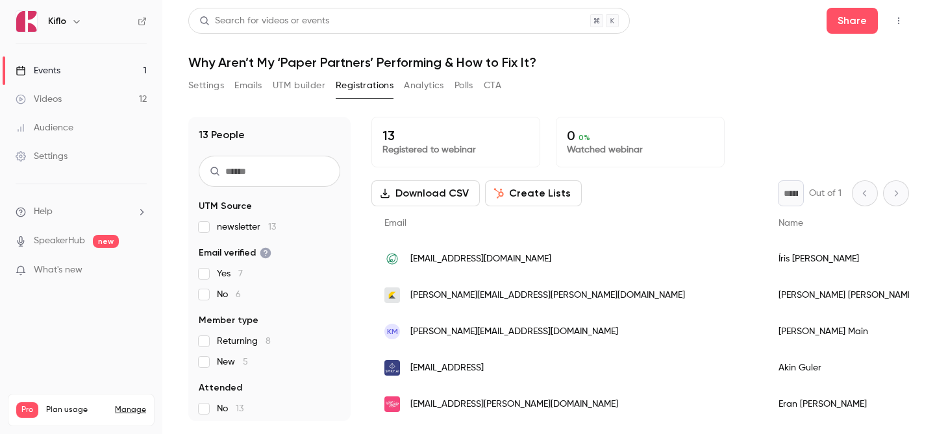
click at [303, 97] on div "Settings Emails UTM builder Registrations Analytics Polls CTA" at bounding box center [344, 88] width 313 height 26
click at [303, 93] on button "UTM builder" at bounding box center [299, 85] width 53 height 21
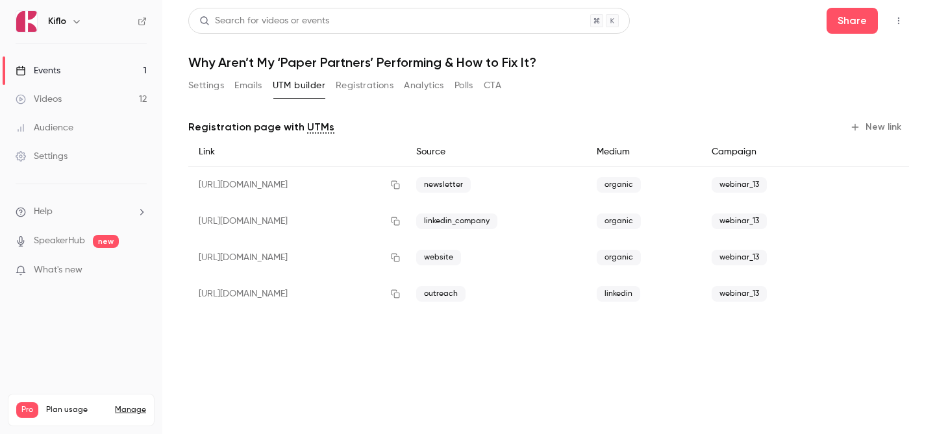
click at [887, 129] on button "New link" at bounding box center [877, 127] width 64 height 21
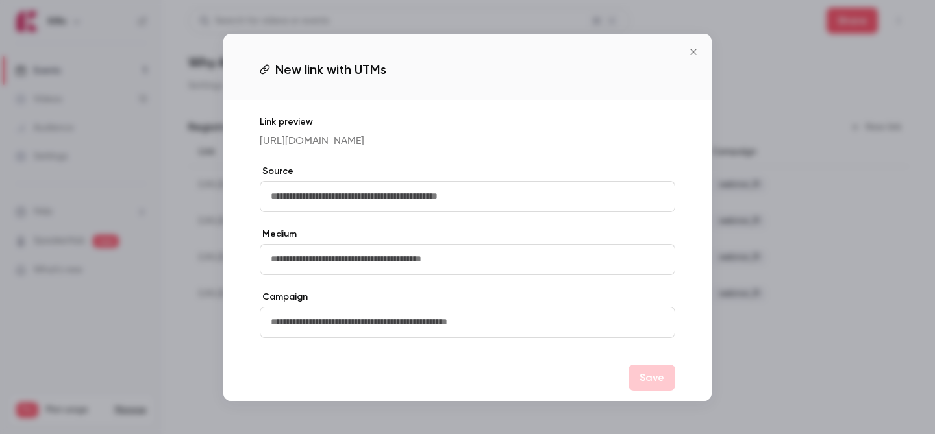
click at [429, 206] on input "text" at bounding box center [467, 196] width 415 height 31
type input "*****"
click at [391, 264] on input "text" at bounding box center [467, 259] width 415 height 31
type input "*"
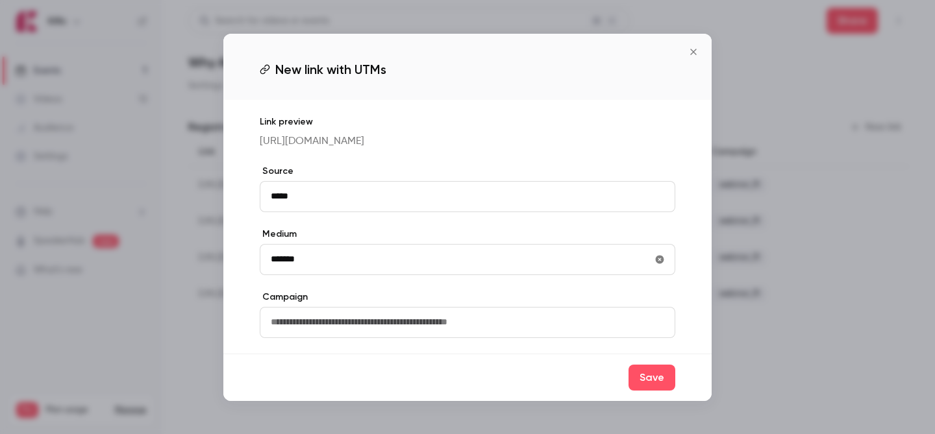
type input "*******"
click at [351, 338] on input "text" at bounding box center [467, 322] width 415 height 31
type input "**********"
click at [650, 375] on button "Save" at bounding box center [651, 378] width 47 height 26
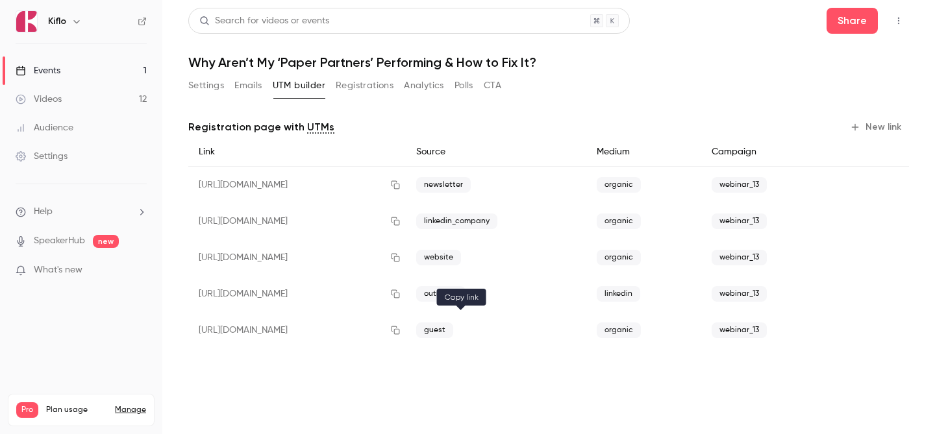
click at [406, 342] on div at bounding box center [395, 330] width 21 height 36
click at [401, 332] on icon "button" at bounding box center [395, 330] width 10 height 9
click at [94, 77] on link "Events 1" at bounding box center [81, 70] width 162 height 29
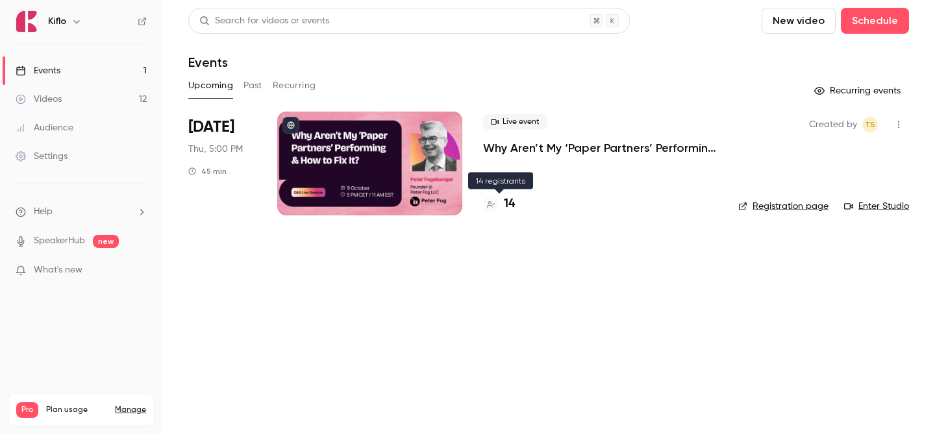
click at [506, 212] on h4 "14" at bounding box center [509, 204] width 11 height 18
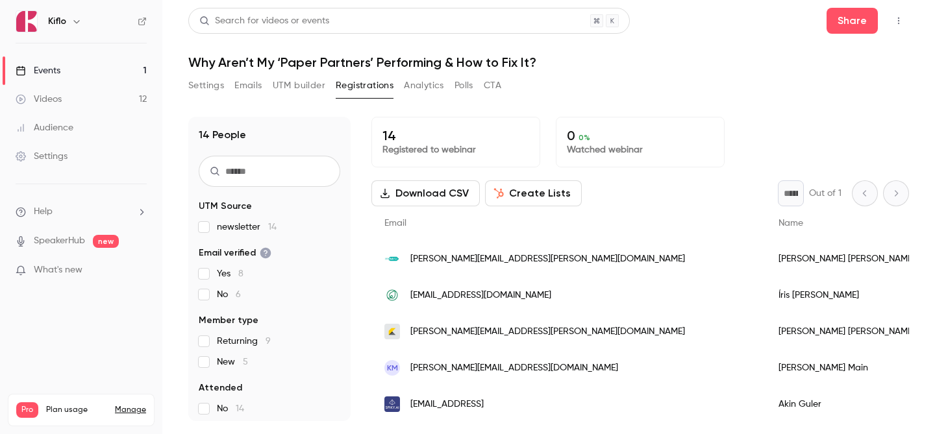
click at [79, 82] on link "Events 1" at bounding box center [81, 70] width 162 height 29
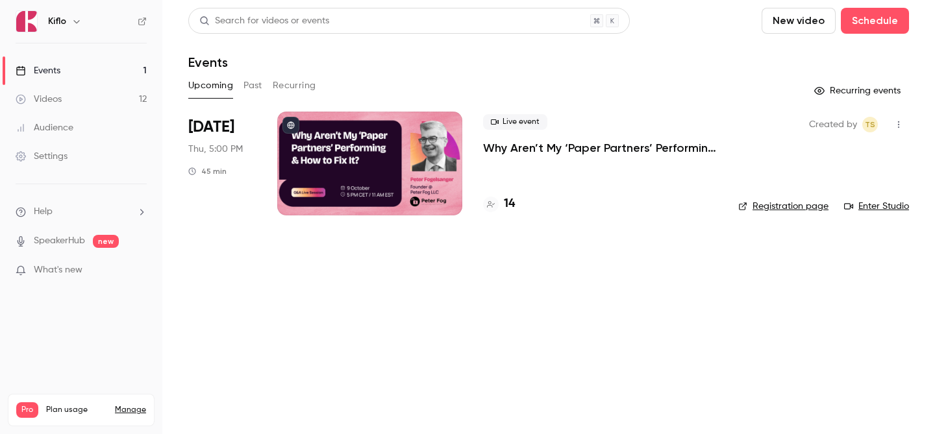
click at [80, 80] on link "Events 1" at bounding box center [81, 70] width 162 height 29
click at [506, 203] on h4 "16" at bounding box center [509, 204] width 11 height 18
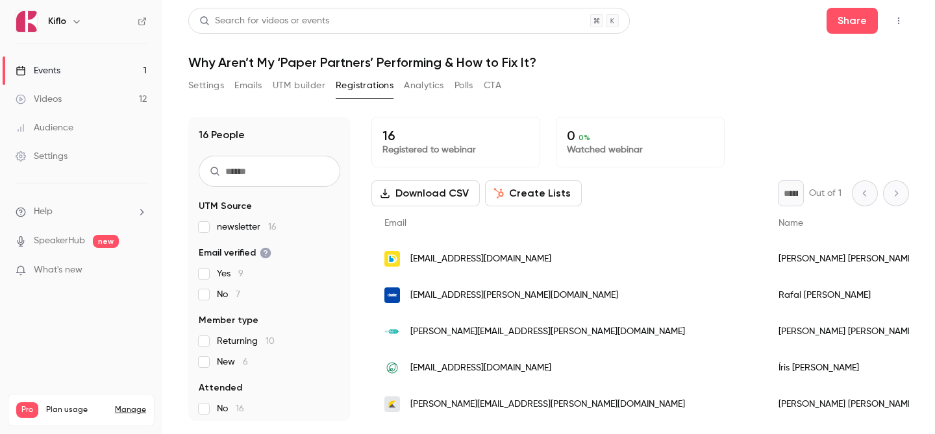
click at [118, 60] on link "Events 1" at bounding box center [81, 70] width 162 height 29
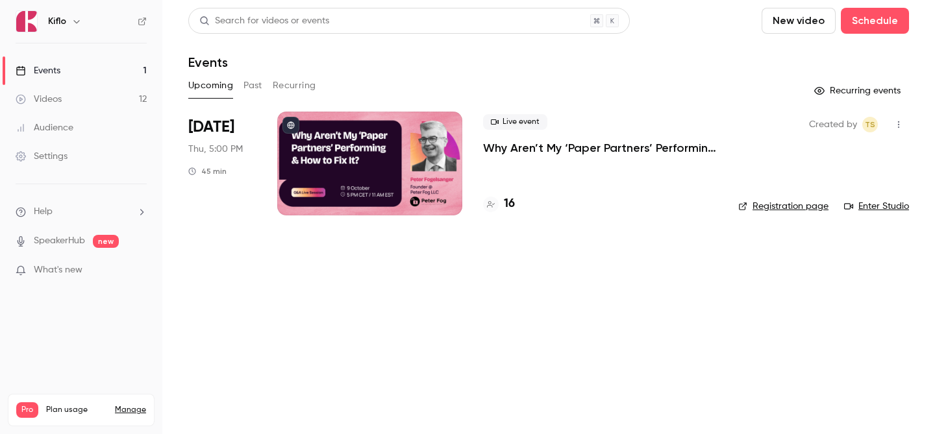
click at [130, 65] on link "Events 1" at bounding box center [81, 70] width 162 height 29
click at [81, 93] on link "Videos 12" at bounding box center [81, 99] width 162 height 29
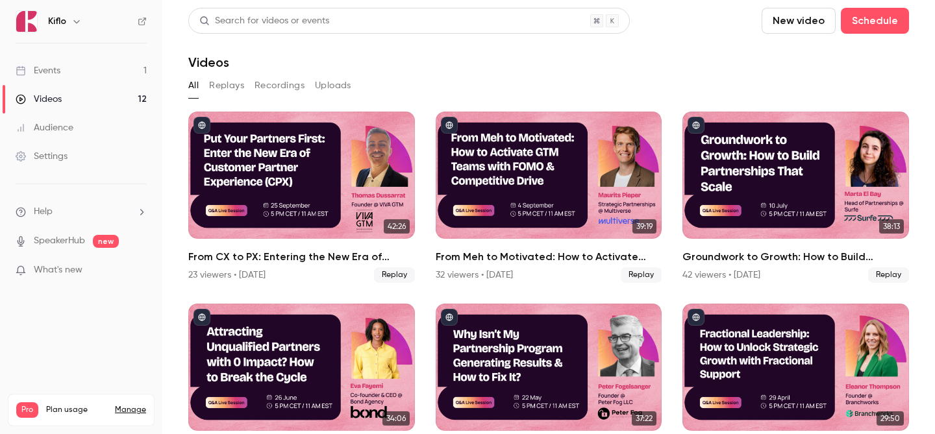
click at [88, 68] on link "Events 1" at bounding box center [81, 70] width 162 height 29
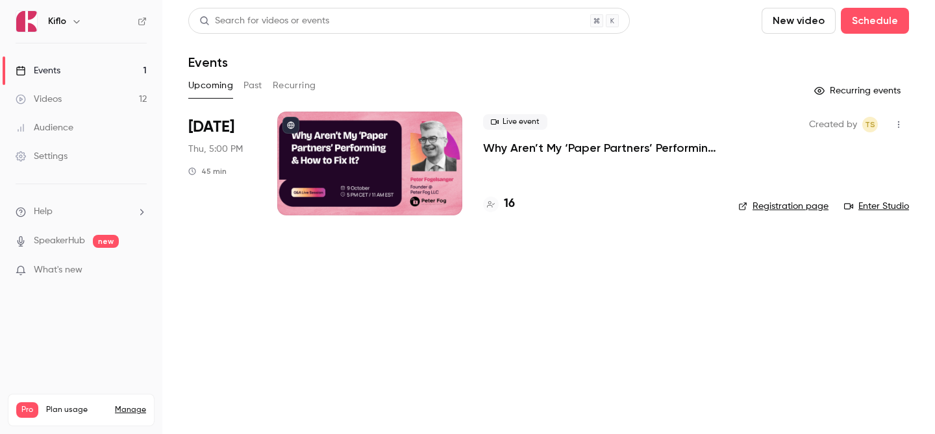
click at [512, 208] on h4 "16" at bounding box center [509, 204] width 11 height 18
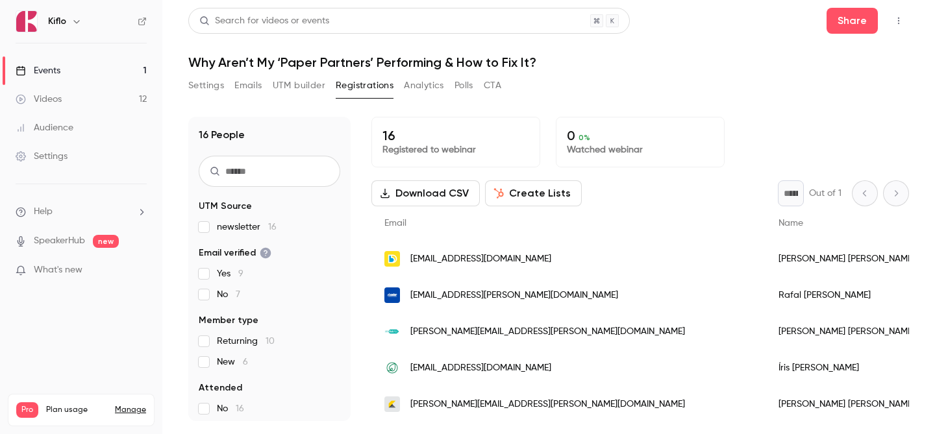
click at [82, 59] on link "Events 1" at bounding box center [81, 70] width 162 height 29
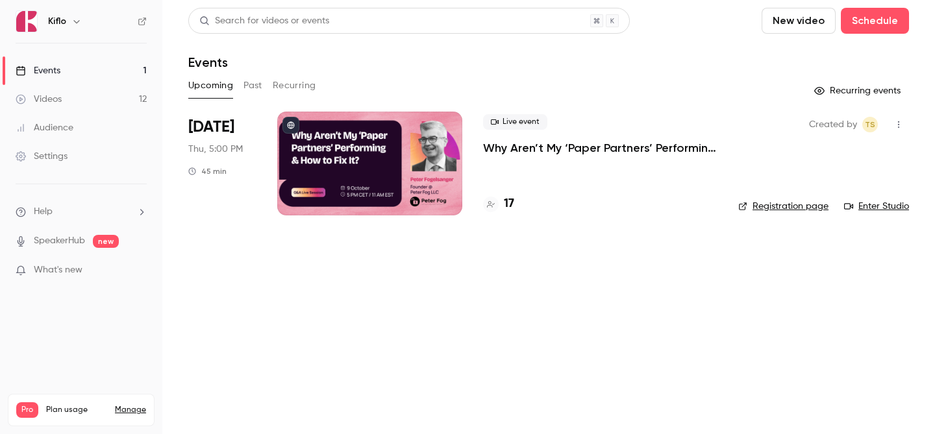
click at [499, 204] on div "17" at bounding box center [498, 204] width 31 height 18
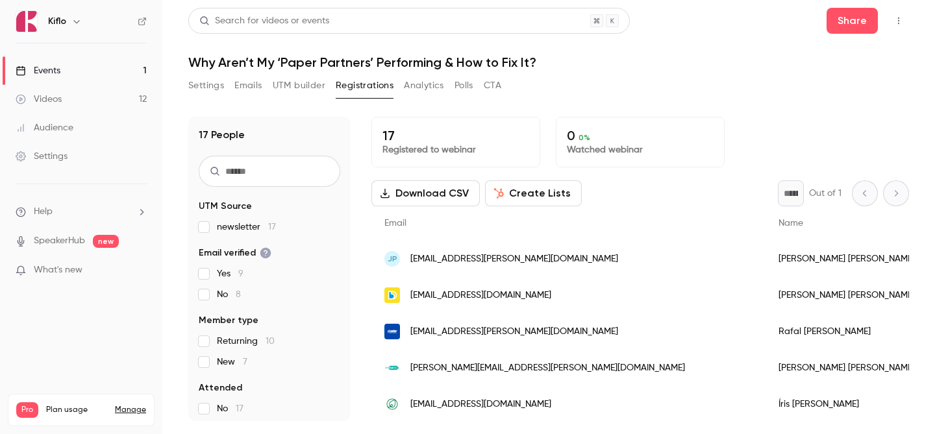
click at [73, 68] on link "Events 1" at bounding box center [81, 70] width 162 height 29
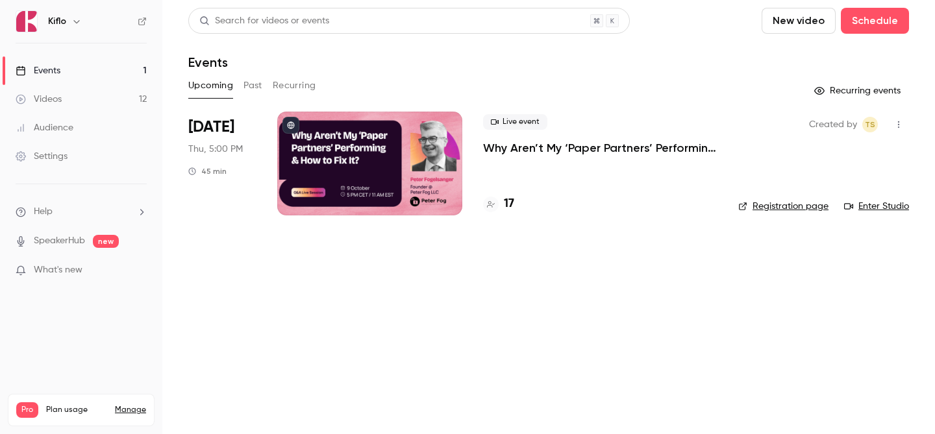
click at [514, 197] on h4 "17" at bounding box center [509, 204] width 10 height 18
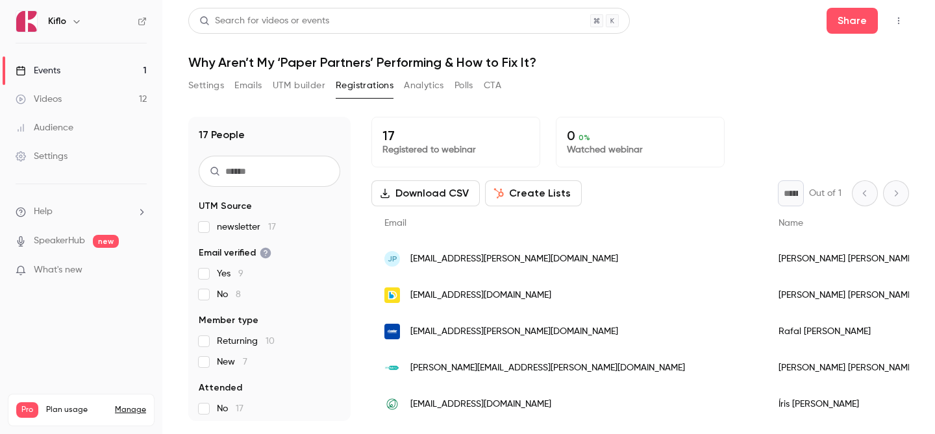
click at [122, 81] on link "Events 1" at bounding box center [81, 70] width 162 height 29
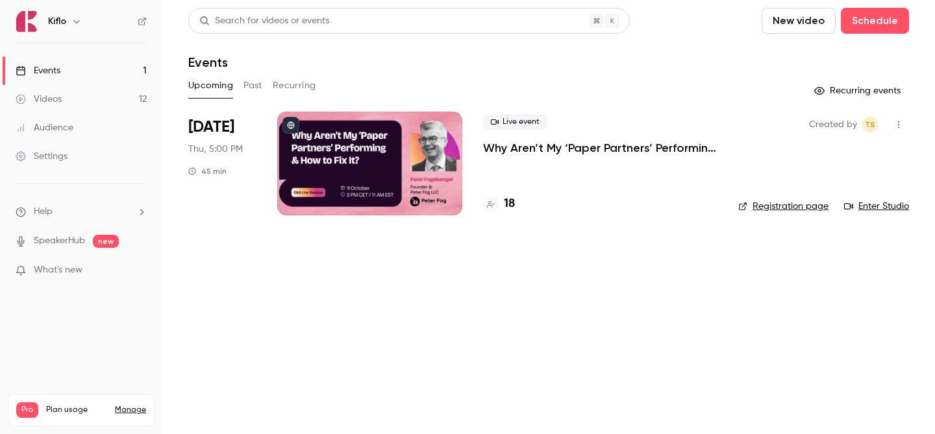
click at [514, 205] on h4 "18" at bounding box center [509, 204] width 11 height 18
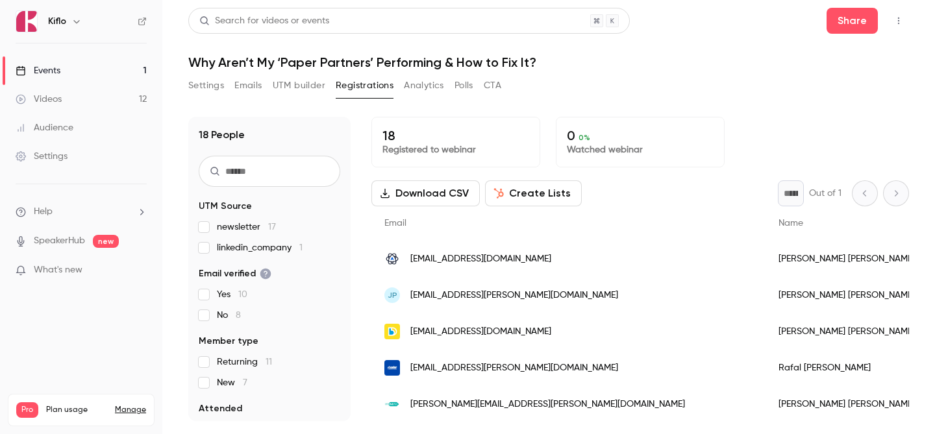
click at [65, 69] on link "Events 1" at bounding box center [81, 70] width 162 height 29
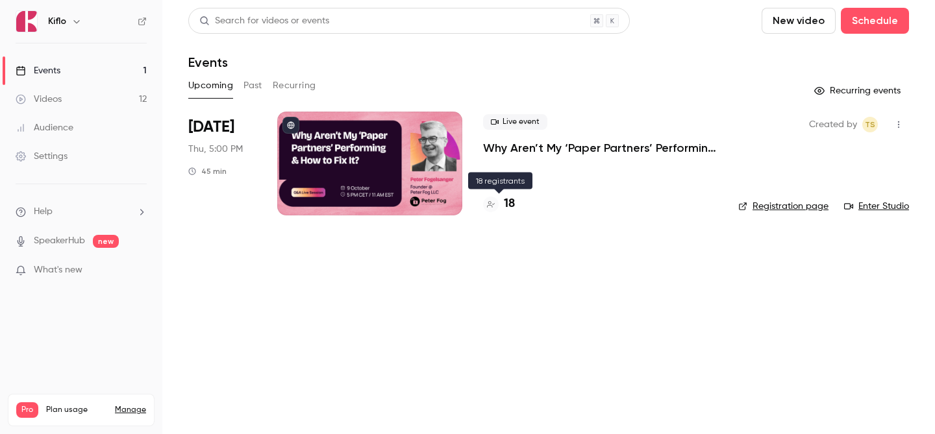
click at [514, 208] on h4 "18" at bounding box center [509, 204] width 11 height 18
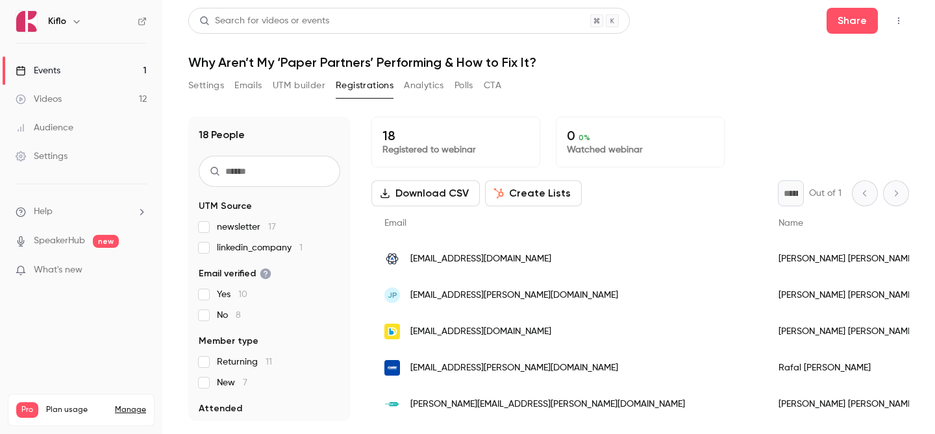
click at [82, 77] on link "Events 1" at bounding box center [81, 70] width 162 height 29
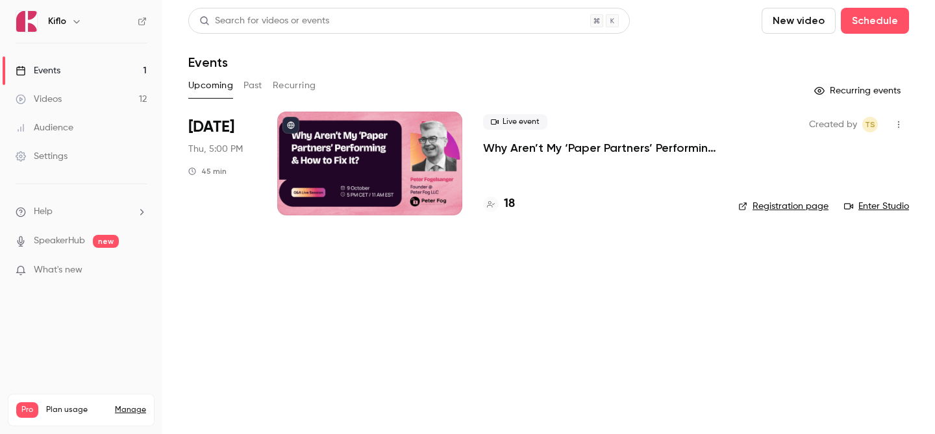
click at [510, 214] on div "Live event Why Aren’t My ‘Paper Partners’ Performing & How to Fix It? 18" at bounding box center [600, 164] width 234 height 104
click at [510, 201] on h4 "18" at bounding box center [509, 204] width 11 height 18
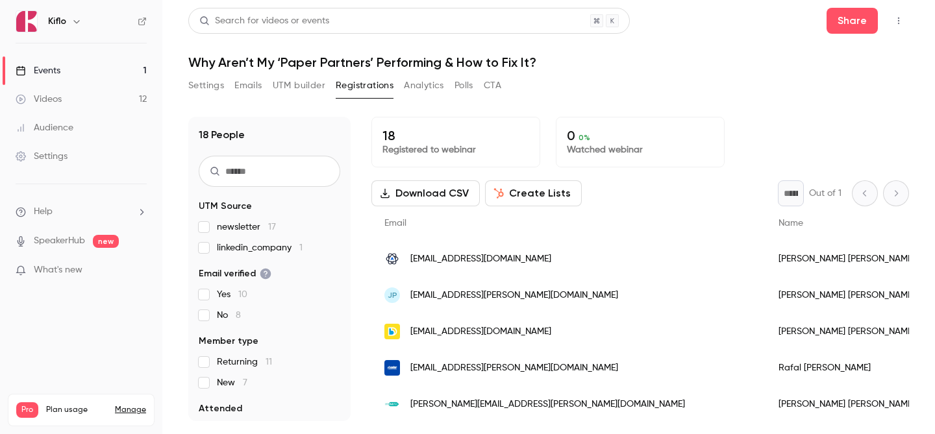
click at [77, 65] on link "Events 1" at bounding box center [81, 70] width 162 height 29
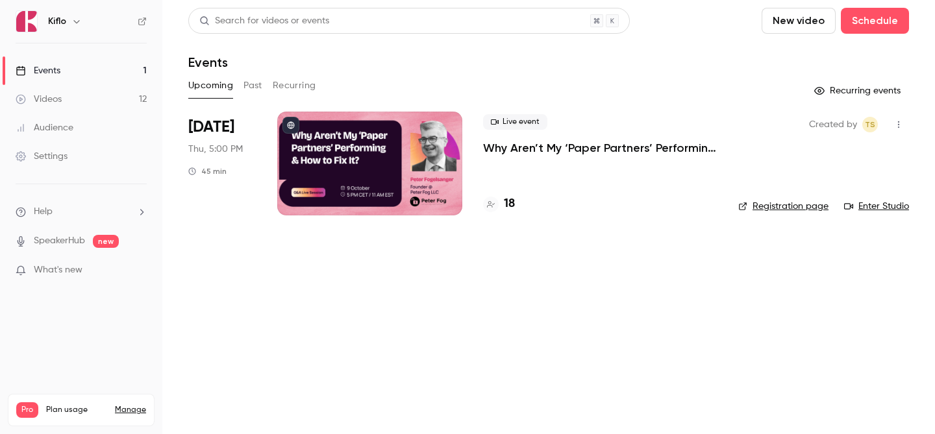
click at [88, 108] on link "Videos 12" at bounding box center [81, 99] width 162 height 29
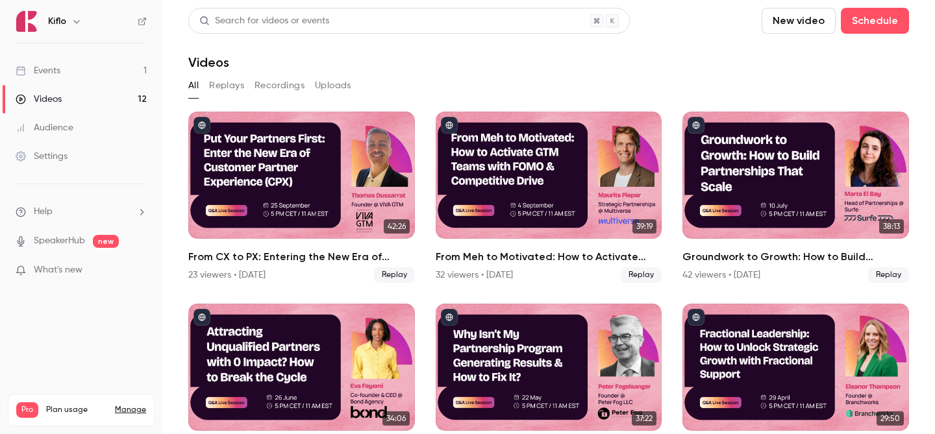
click at [88, 62] on link "Events 1" at bounding box center [81, 70] width 162 height 29
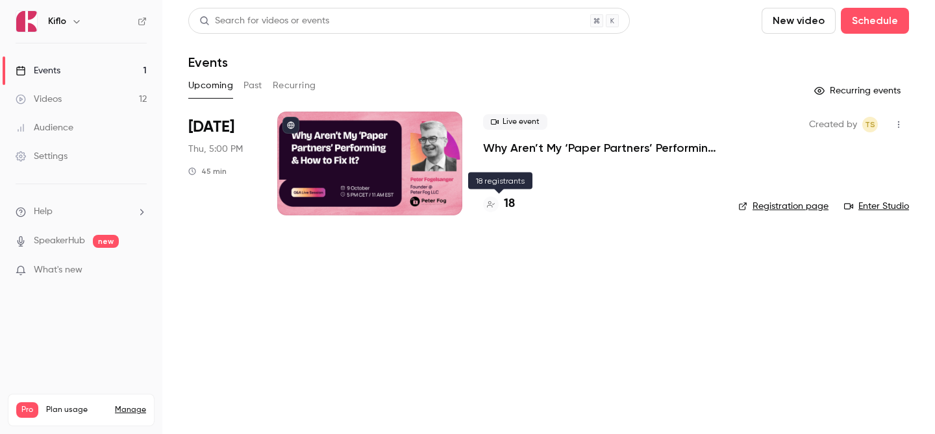
click at [502, 197] on div "18" at bounding box center [499, 204] width 32 height 18
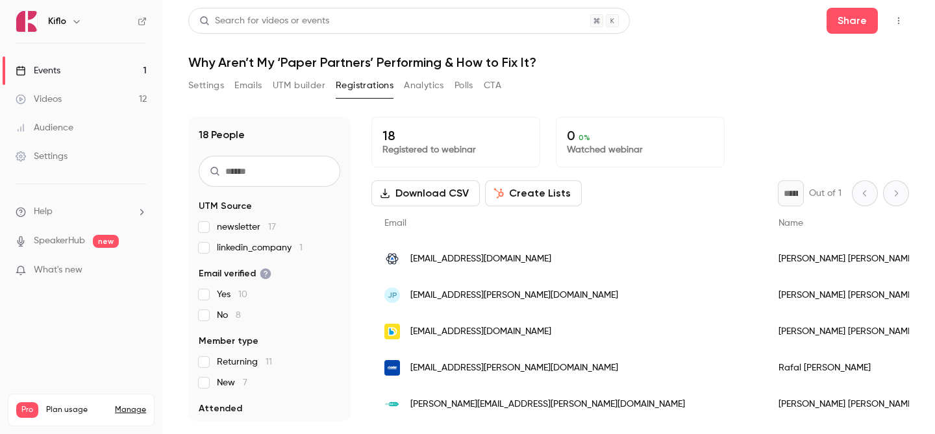
click at [277, 250] on span "linkedin_company 1" at bounding box center [260, 247] width 86 height 13
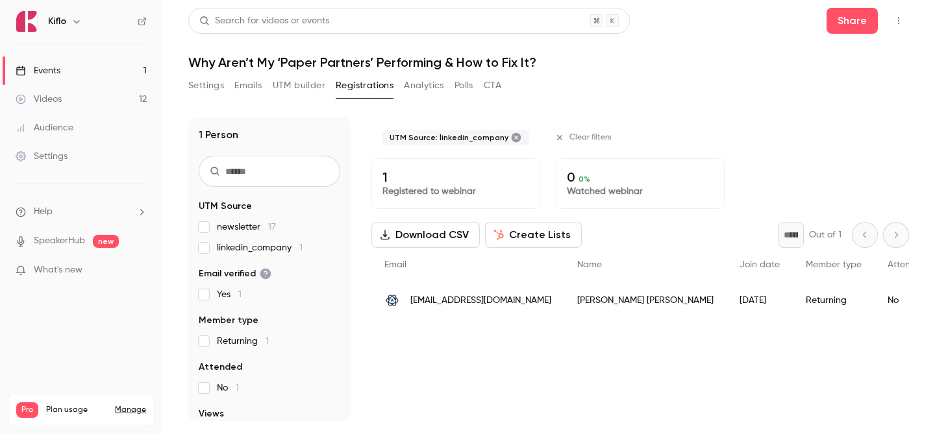
click at [277, 250] on span "linkedin_company 1" at bounding box center [260, 247] width 86 height 13
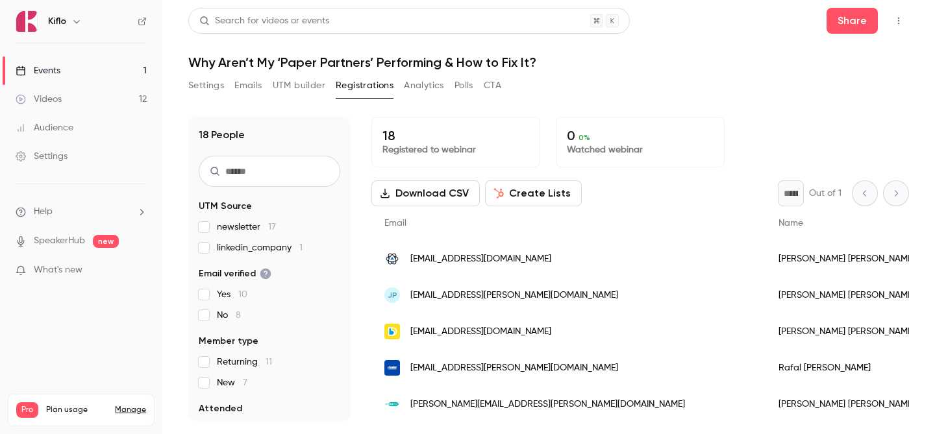
click at [97, 84] on link "Events 1" at bounding box center [81, 70] width 162 height 29
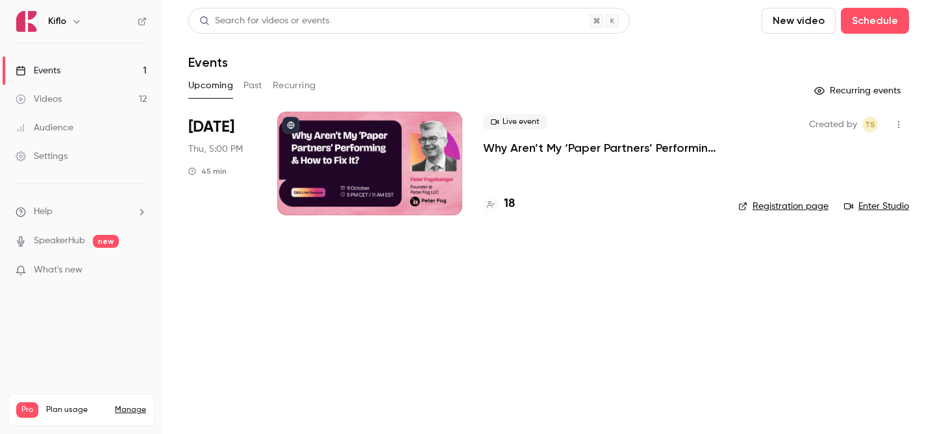
click at [83, 66] on link "Events 1" at bounding box center [81, 70] width 162 height 29
click at [505, 197] on h4 "18" at bounding box center [509, 204] width 11 height 18
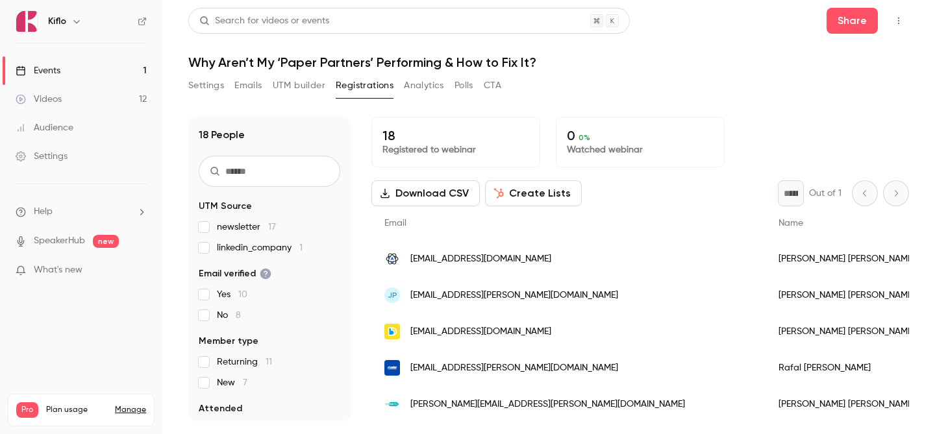
click at [91, 97] on link "Videos 12" at bounding box center [81, 99] width 162 height 29
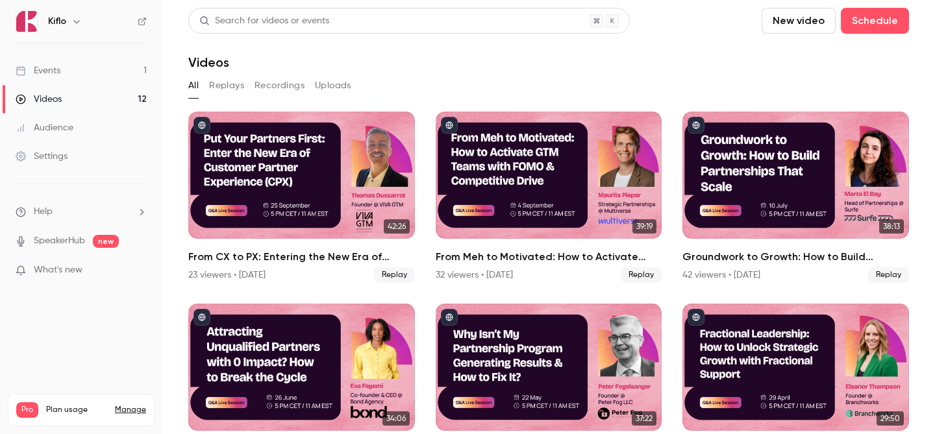
click at [112, 62] on link "Events 1" at bounding box center [81, 70] width 162 height 29
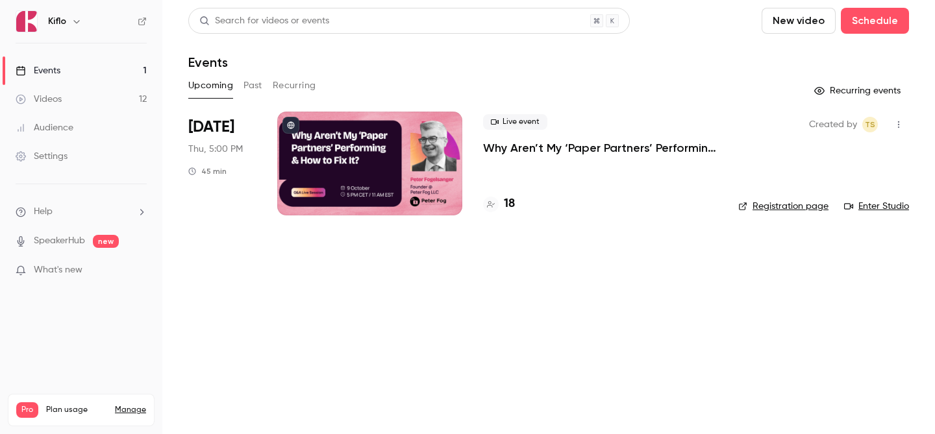
click at [112, 62] on link "Events 1" at bounding box center [81, 70] width 162 height 29
